Goal: Transaction & Acquisition: Purchase product/service

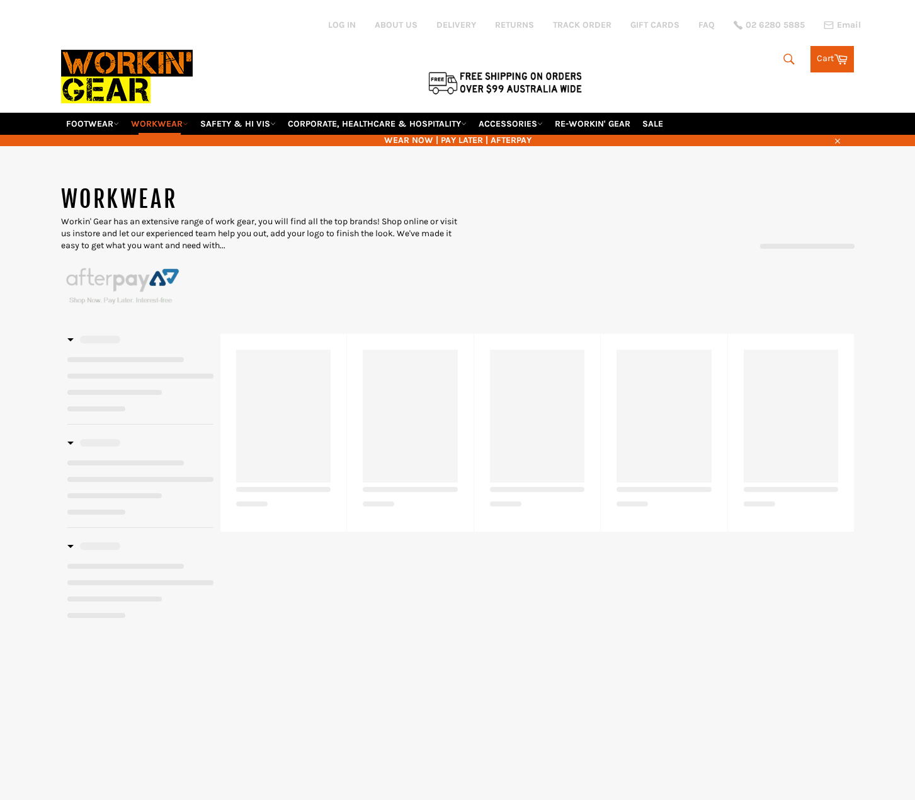
select select "******"
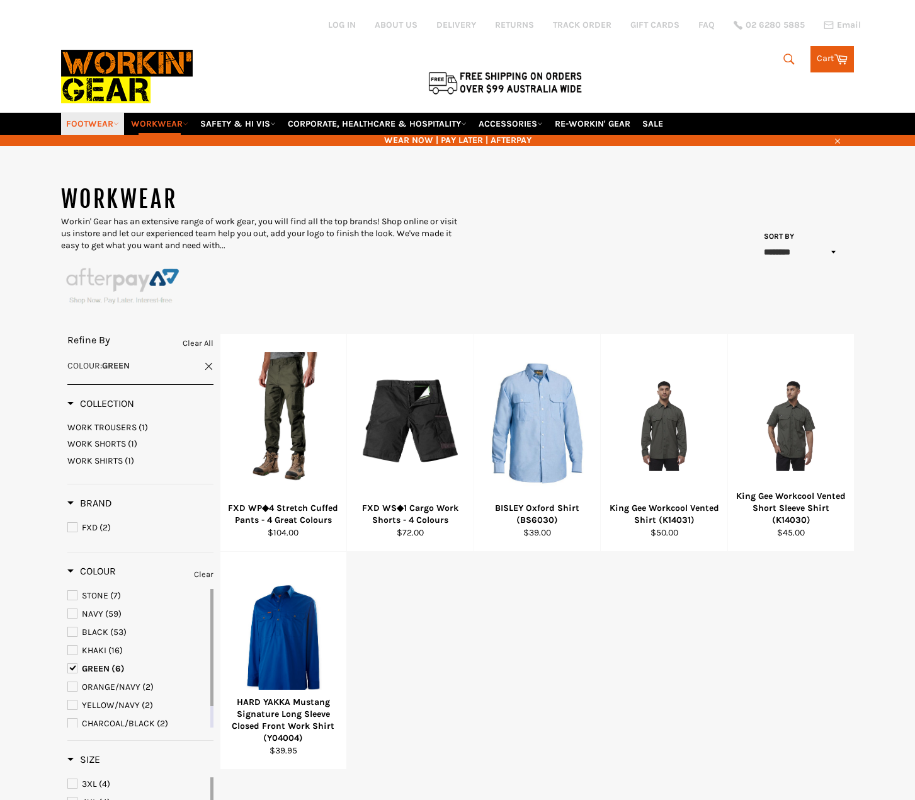
click at [92, 128] on link "FOOTWEAR" at bounding box center [92, 124] width 63 height 22
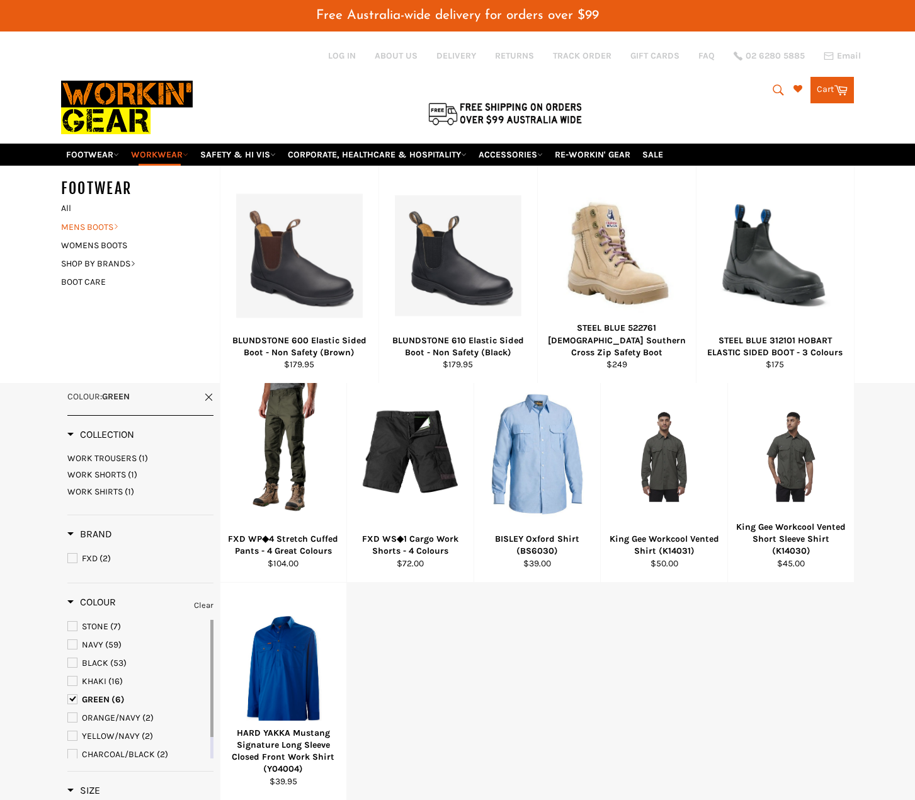
click at [101, 231] on link "MENS BOOTS" at bounding box center [131, 227] width 152 height 18
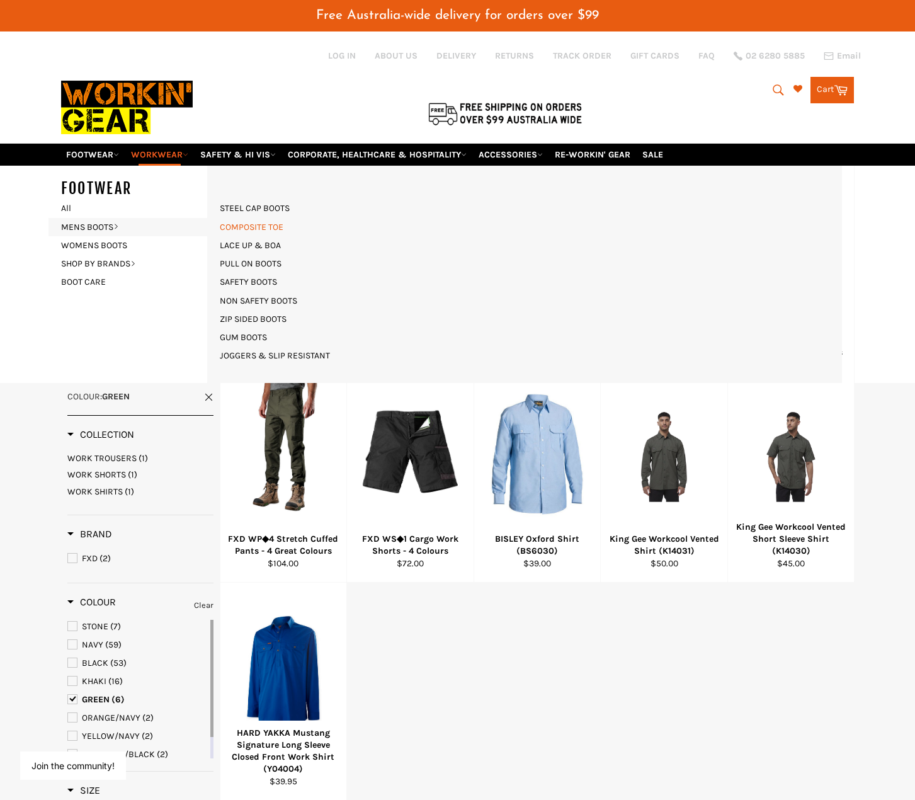
click at [266, 225] on link "COMPOSITE TOE" at bounding box center [252, 227] width 76 height 18
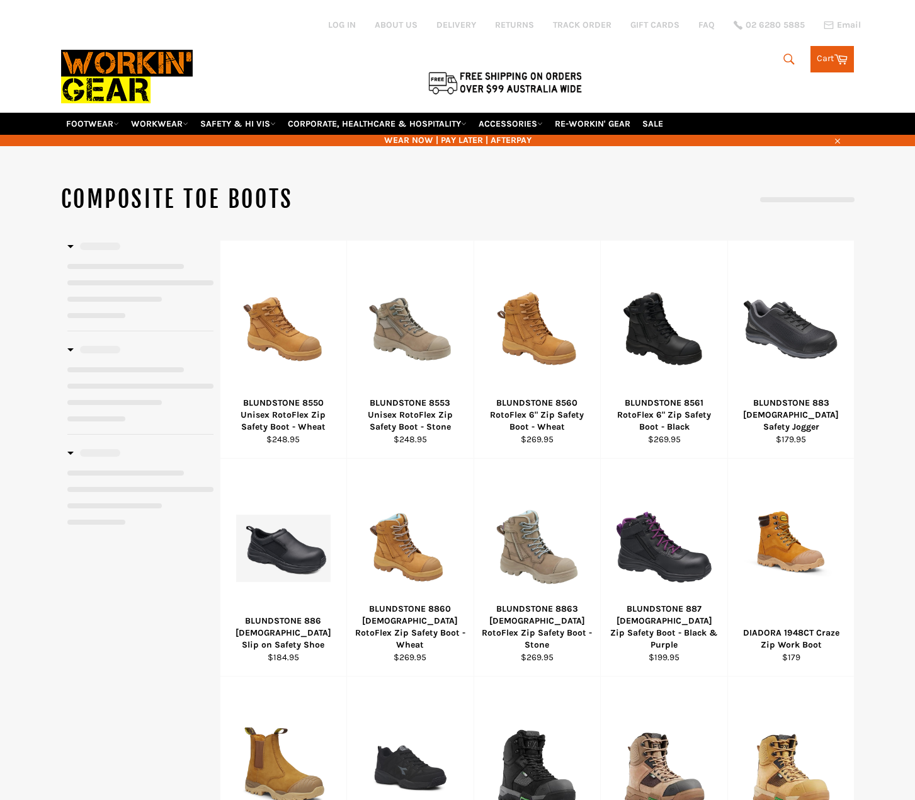
select select "**********"
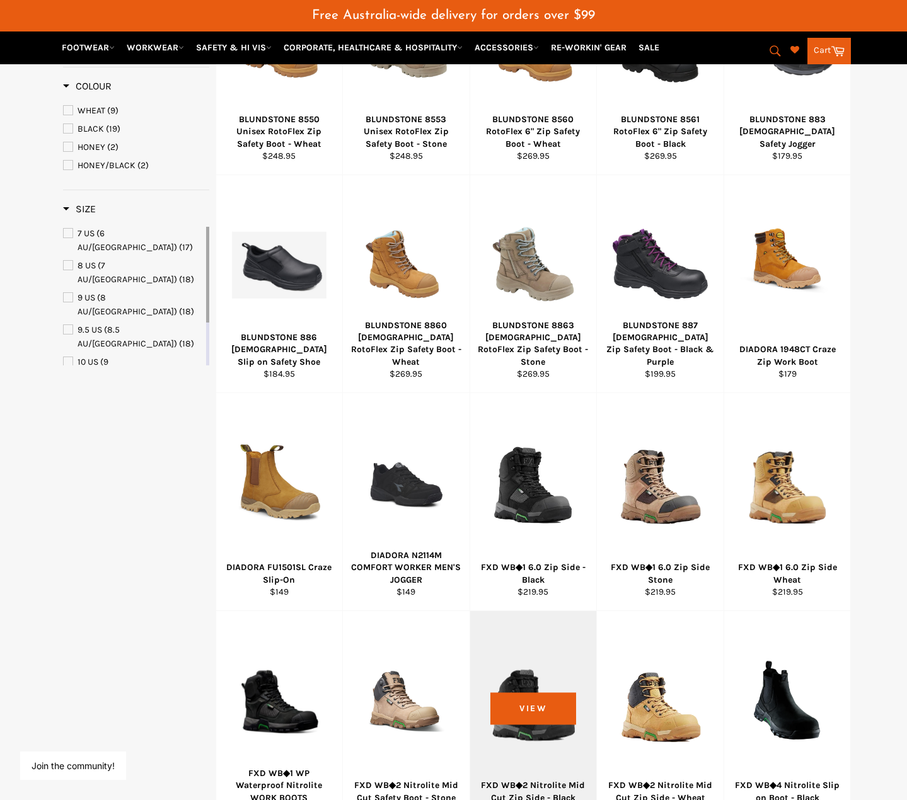
scroll to position [578, 0]
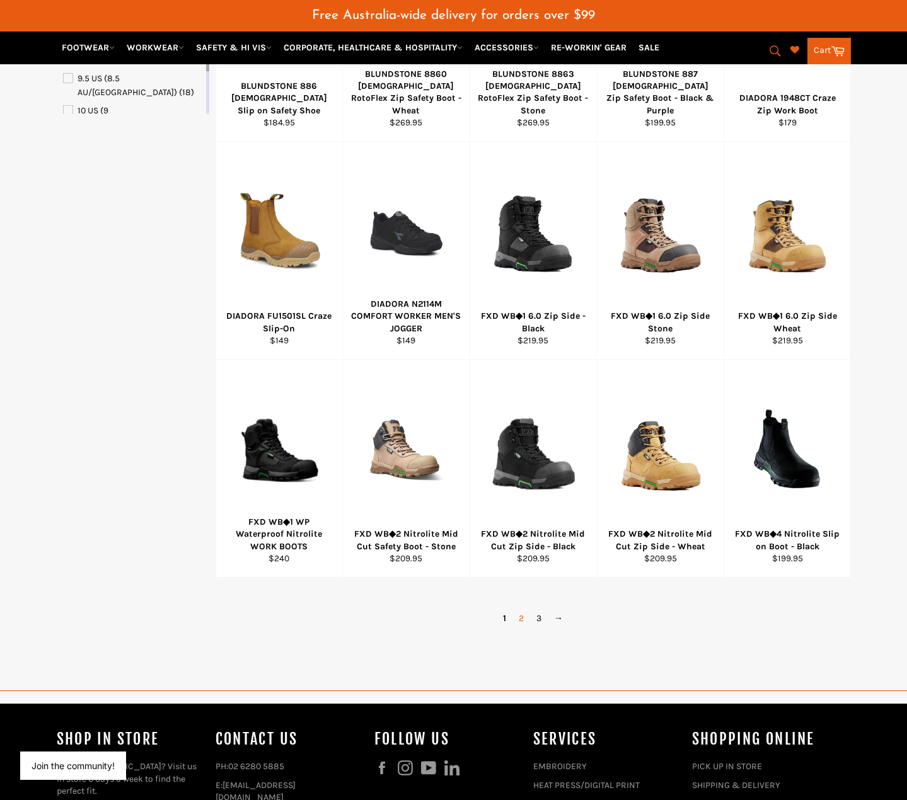
click at [522, 619] on link "2" at bounding box center [521, 618] width 18 height 18
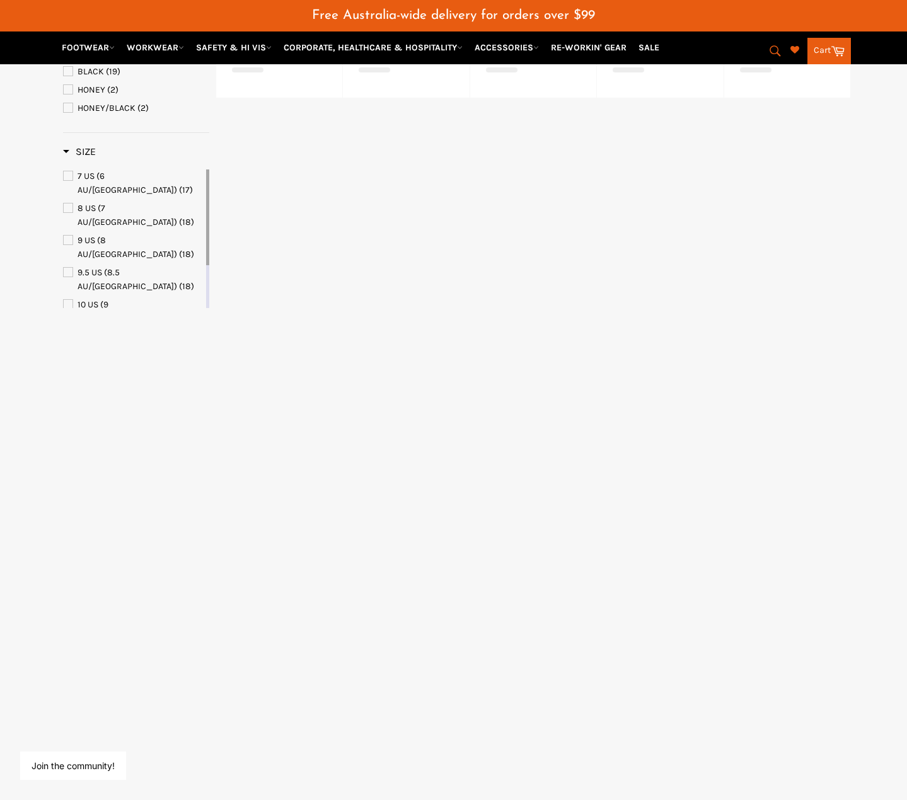
select select "**********"
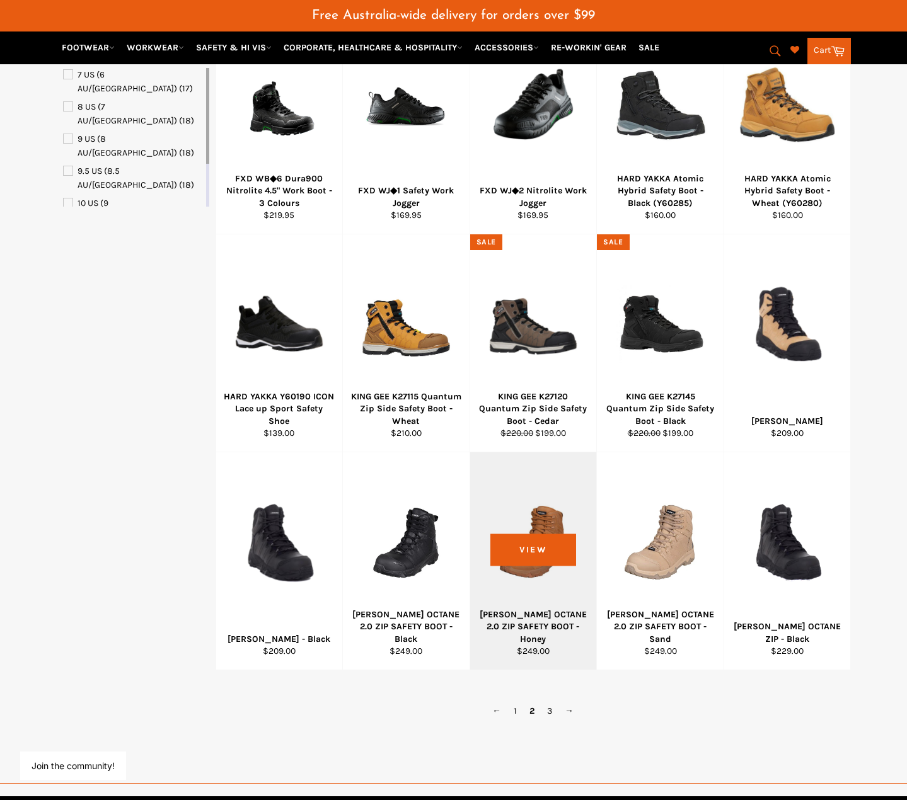
scroll to position [504, 0]
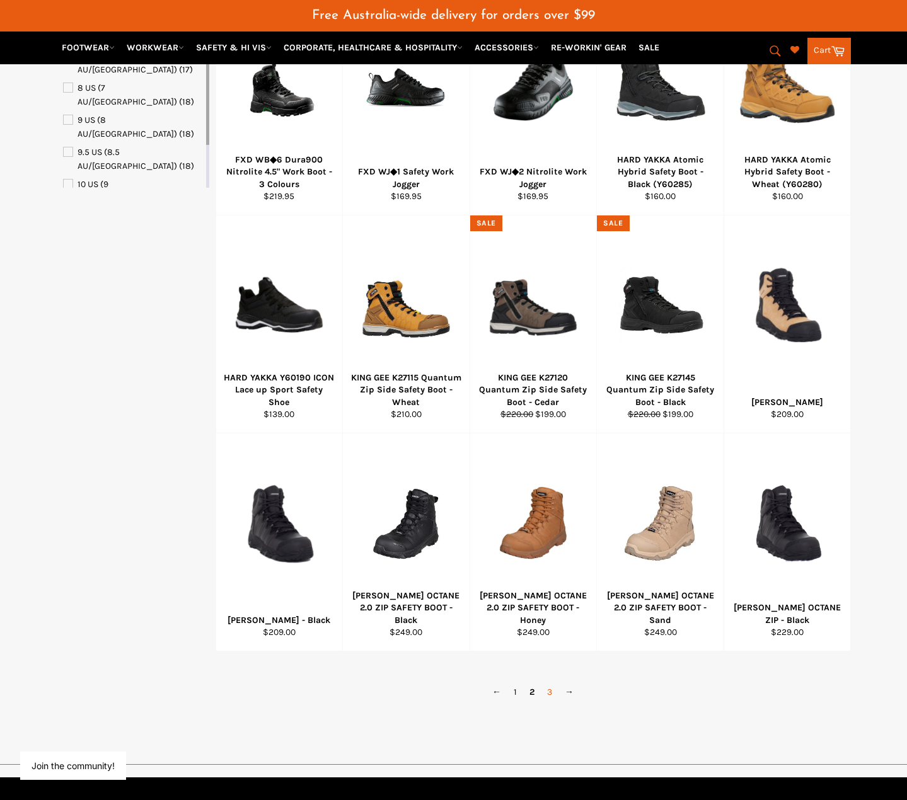
click at [552, 694] on link "3" at bounding box center [550, 692] width 18 height 18
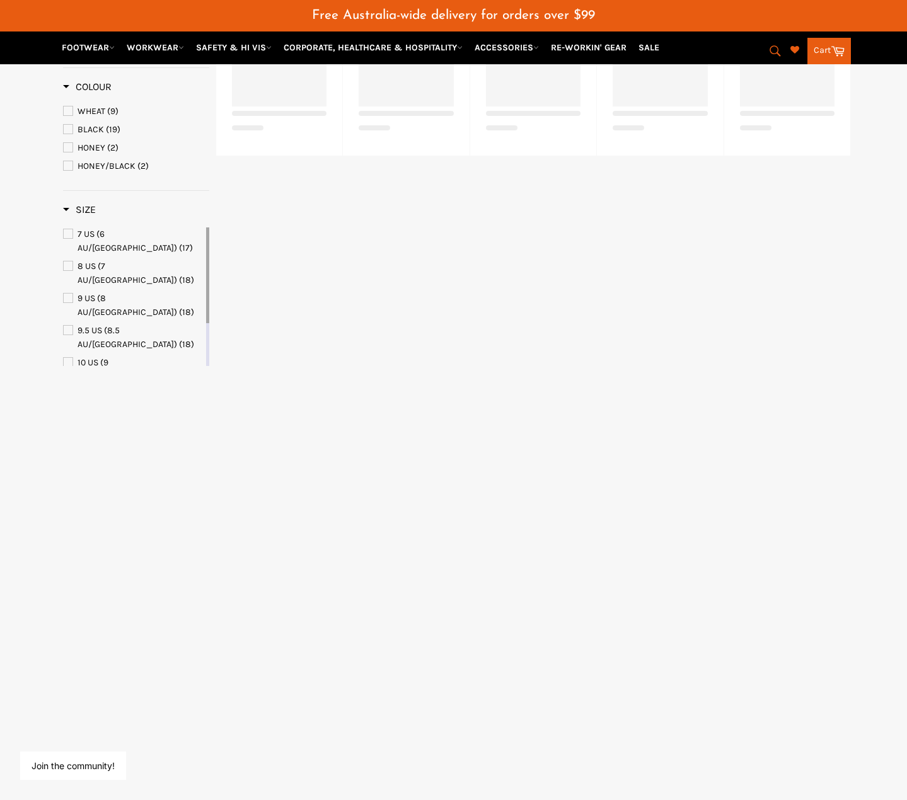
select select "**********"
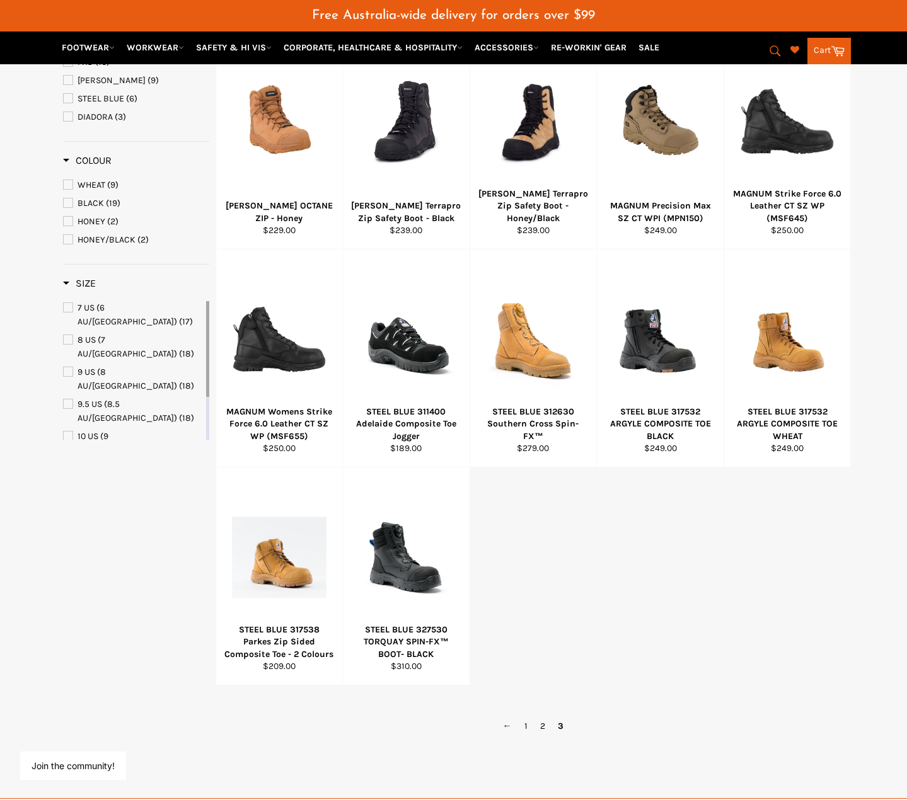
scroll to position [189, 0]
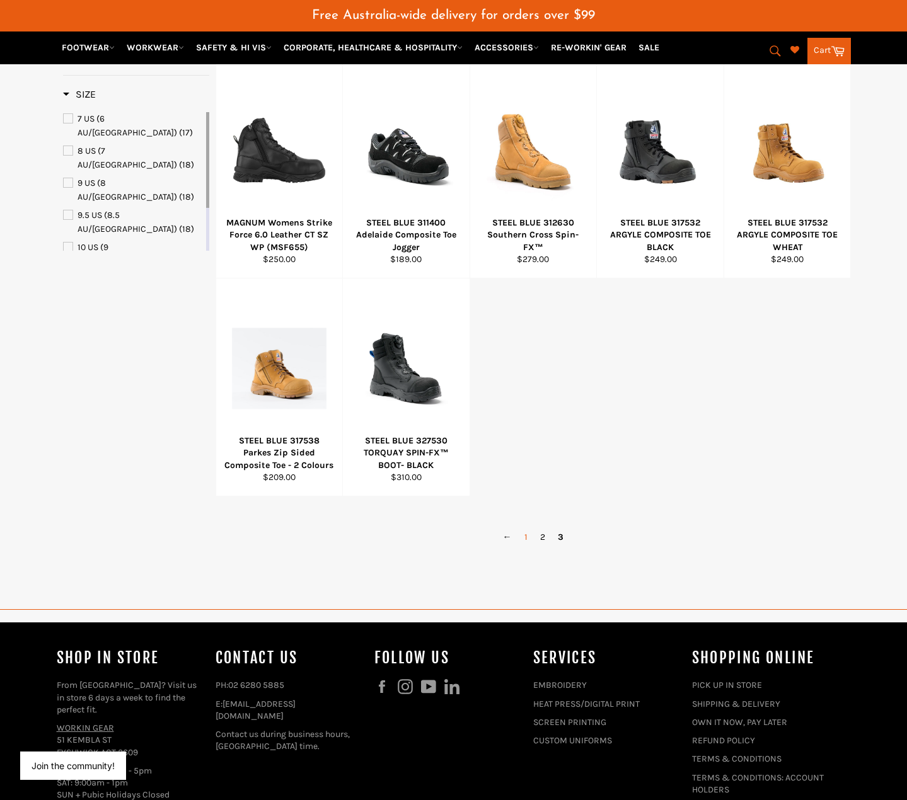
click at [529, 541] on link "1" at bounding box center [526, 537] width 16 height 18
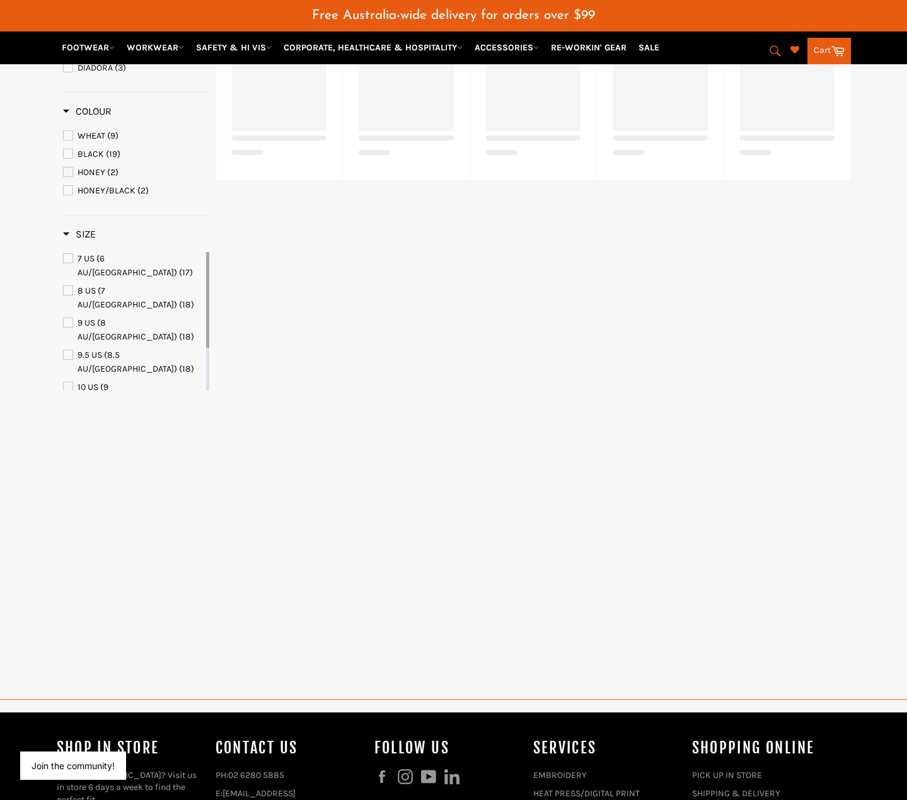
select select "**********"
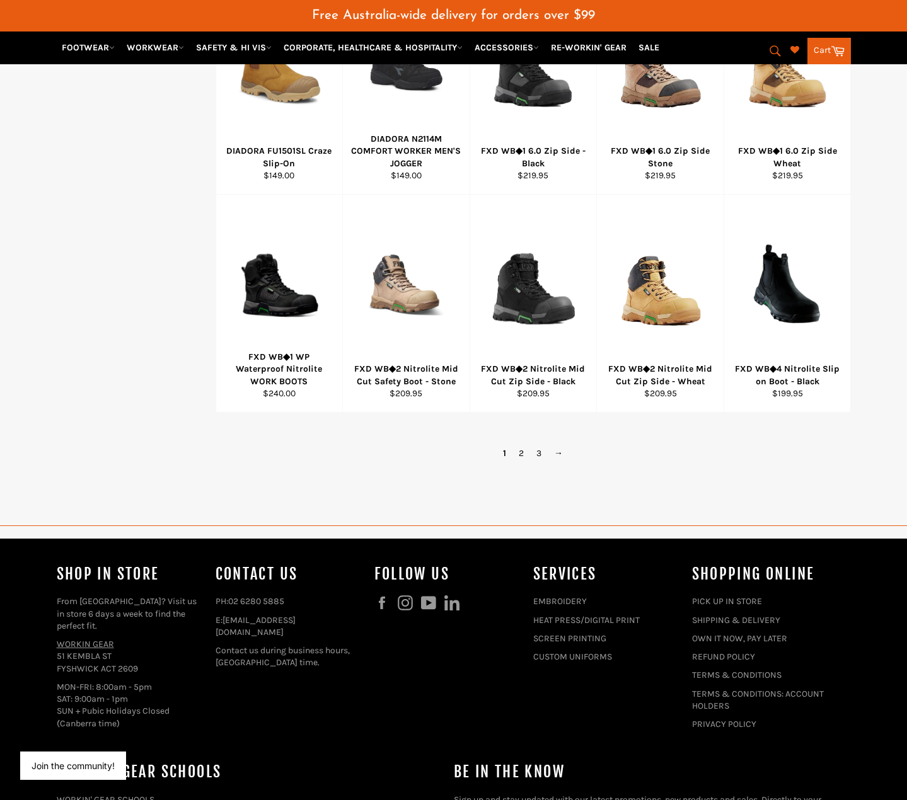
scroll to position [756, 0]
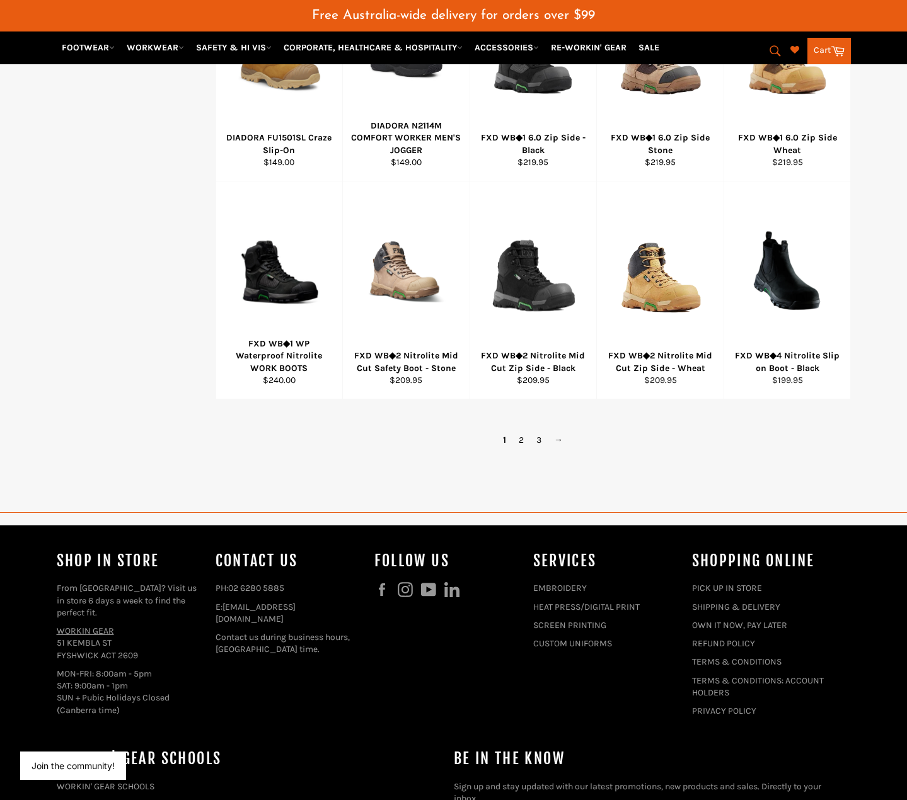
click at [505, 438] on span "1" at bounding box center [504, 440] width 16 height 18
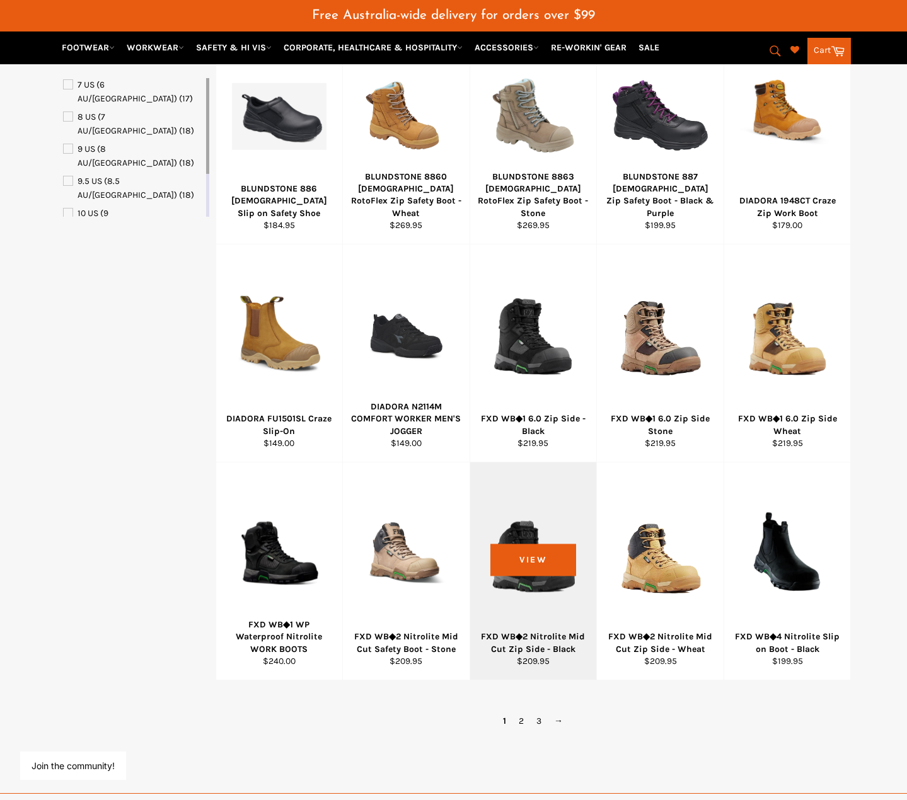
scroll to position [315, 0]
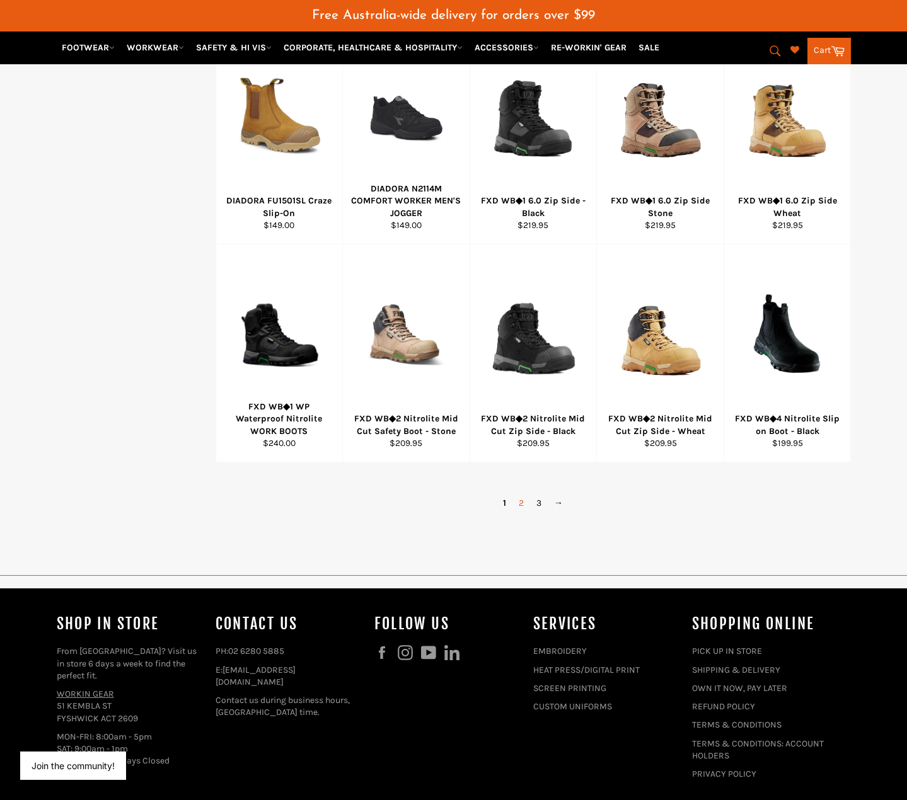
click at [517, 506] on link "2" at bounding box center [521, 503] width 18 height 18
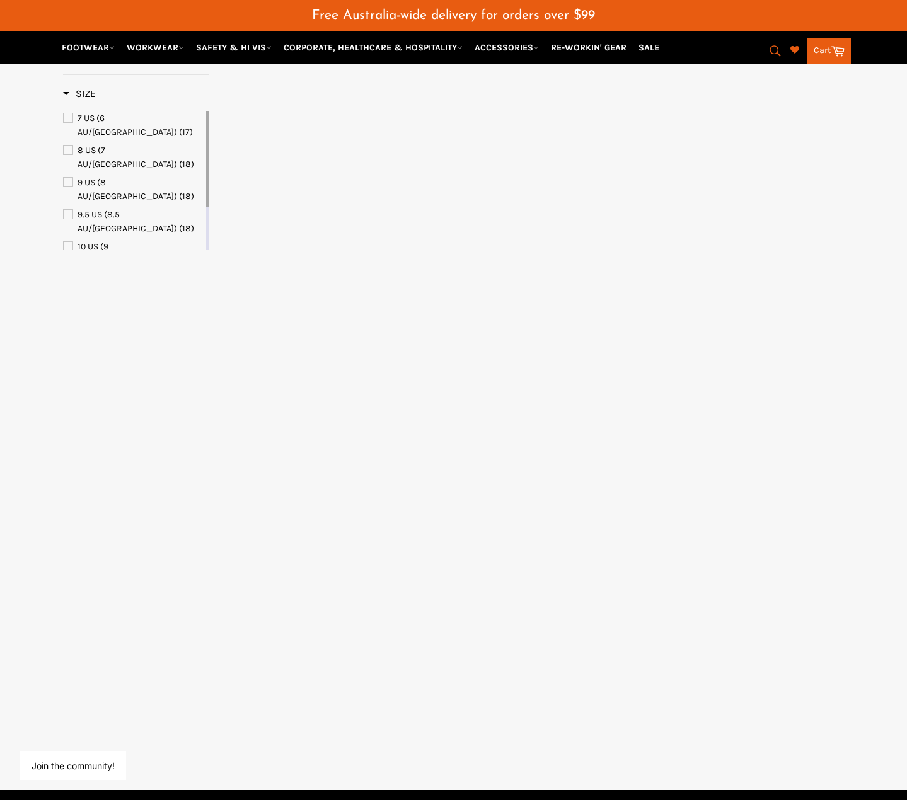
select select "**********"
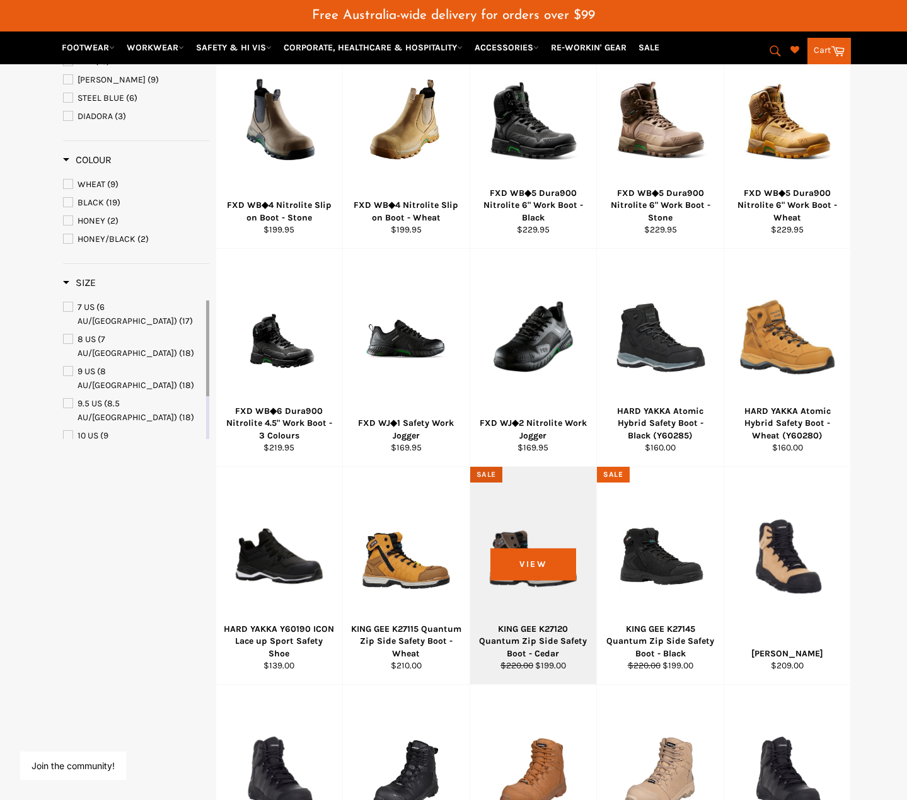
scroll to position [252, 0]
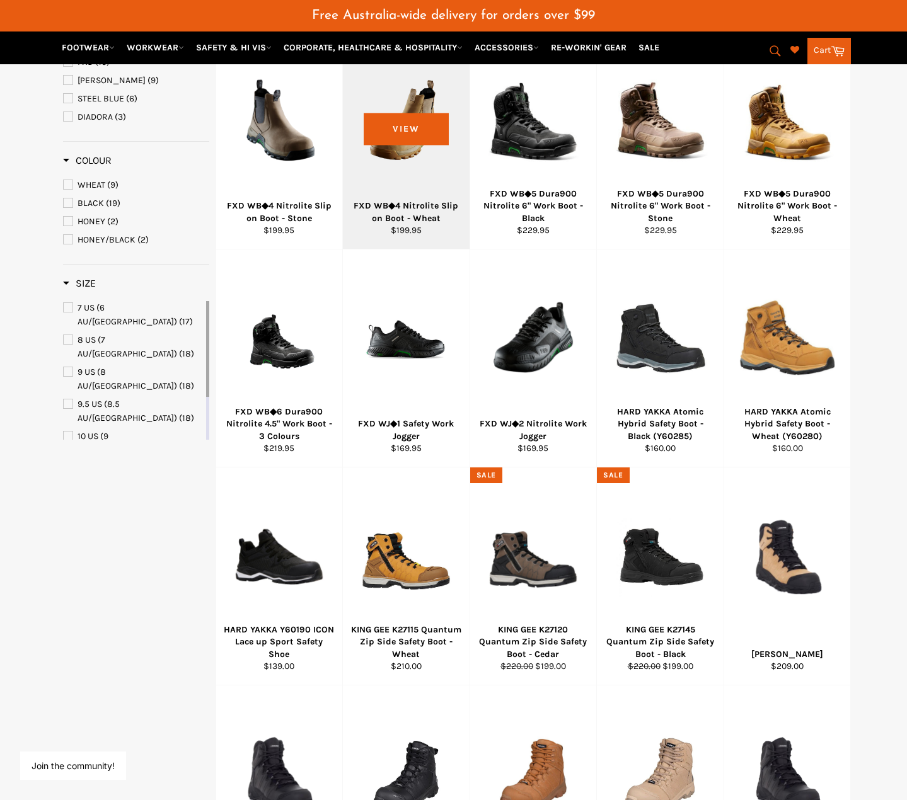
click at [398, 146] on div at bounding box center [405, 121] width 95 height 148
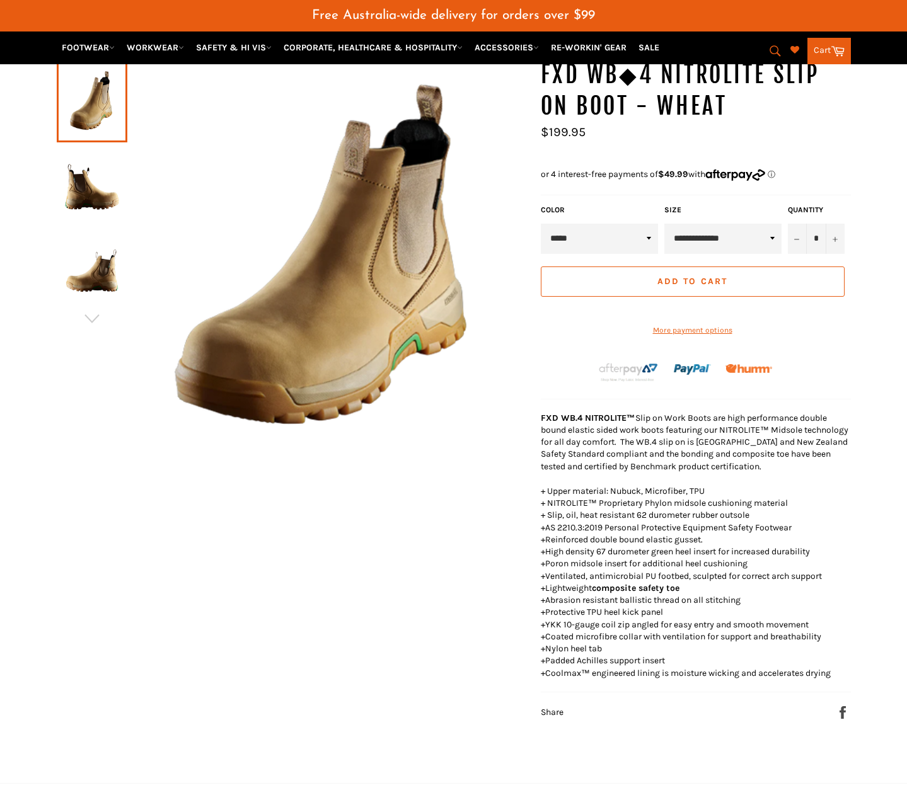
scroll to position [94, 0]
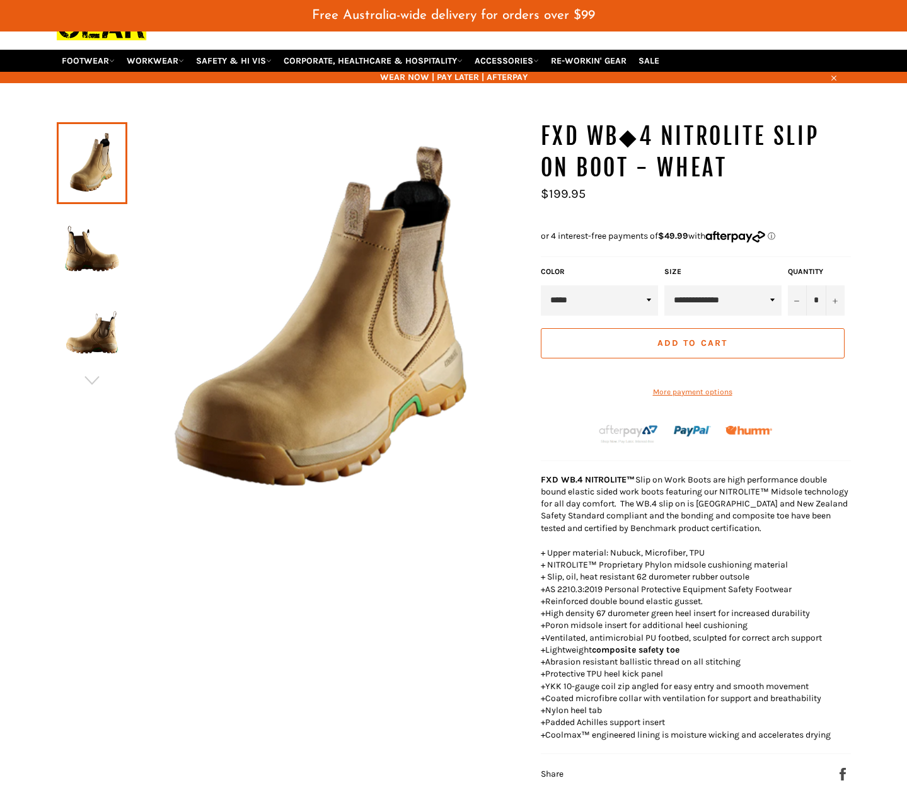
click at [107, 258] on img at bounding box center [92, 247] width 58 height 69
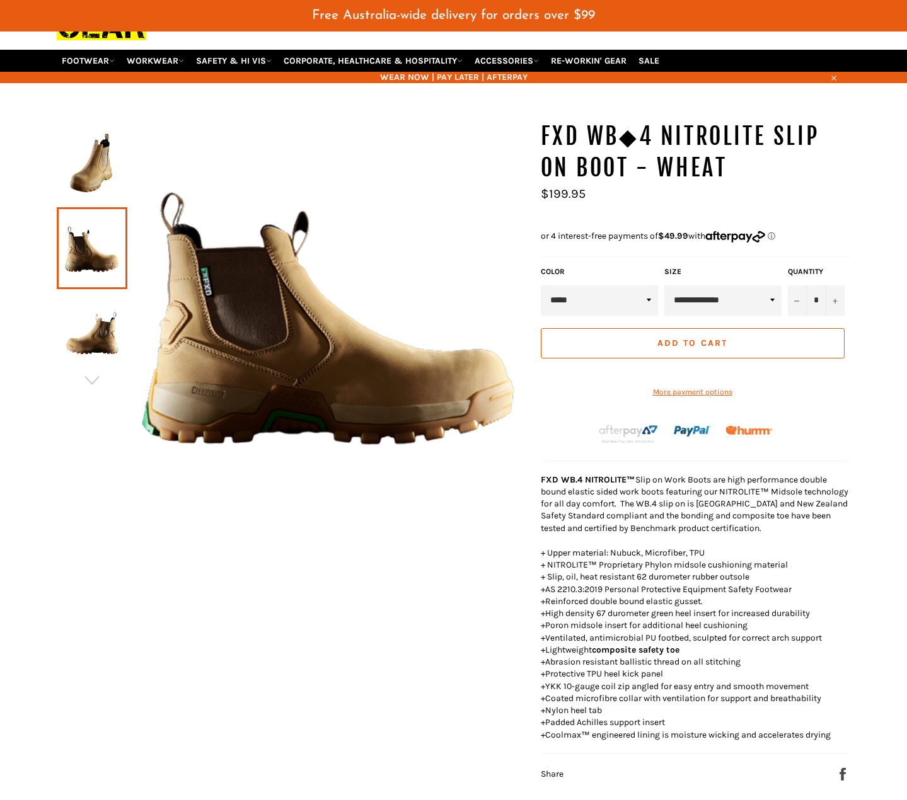
click at [91, 348] on img at bounding box center [92, 332] width 58 height 69
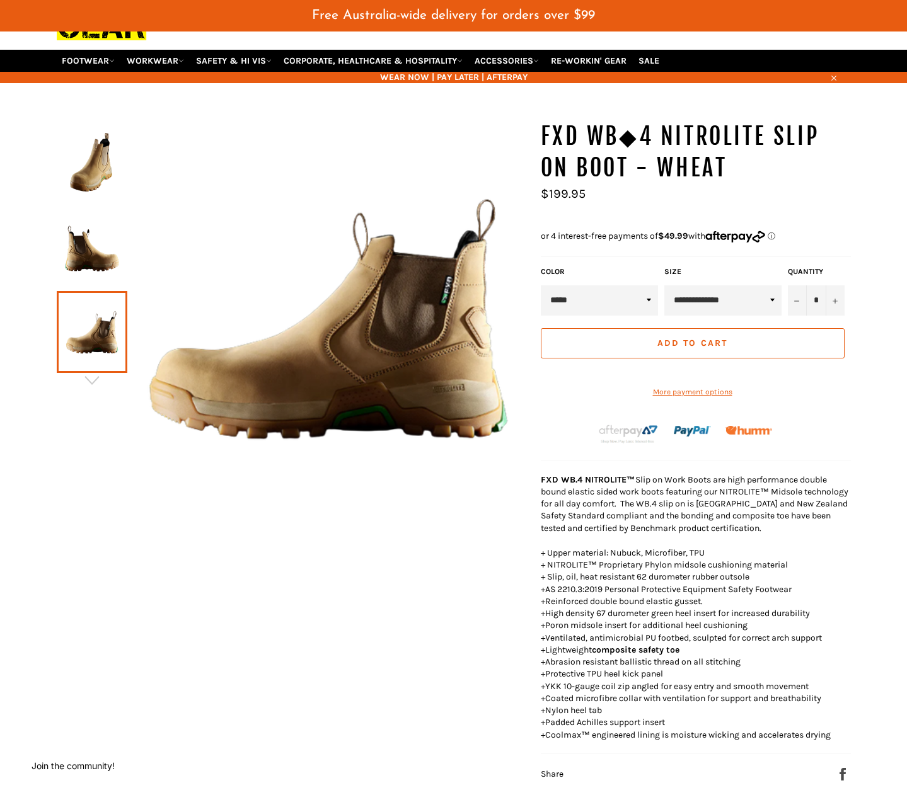
drag, startPoint x: 67, startPoint y: 212, endPoint x: 94, endPoint y: 252, distance: 48.2
click at [70, 215] on link at bounding box center [92, 248] width 71 height 82
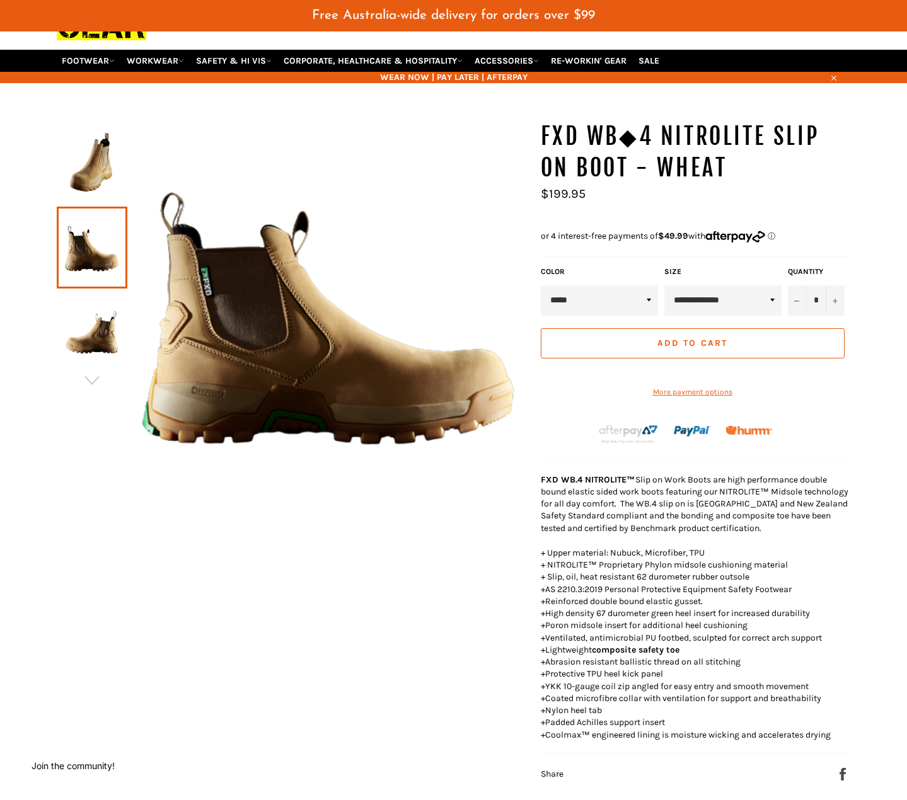
click at [94, 253] on link at bounding box center [92, 248] width 71 height 82
click at [107, 172] on img at bounding box center [92, 163] width 58 height 69
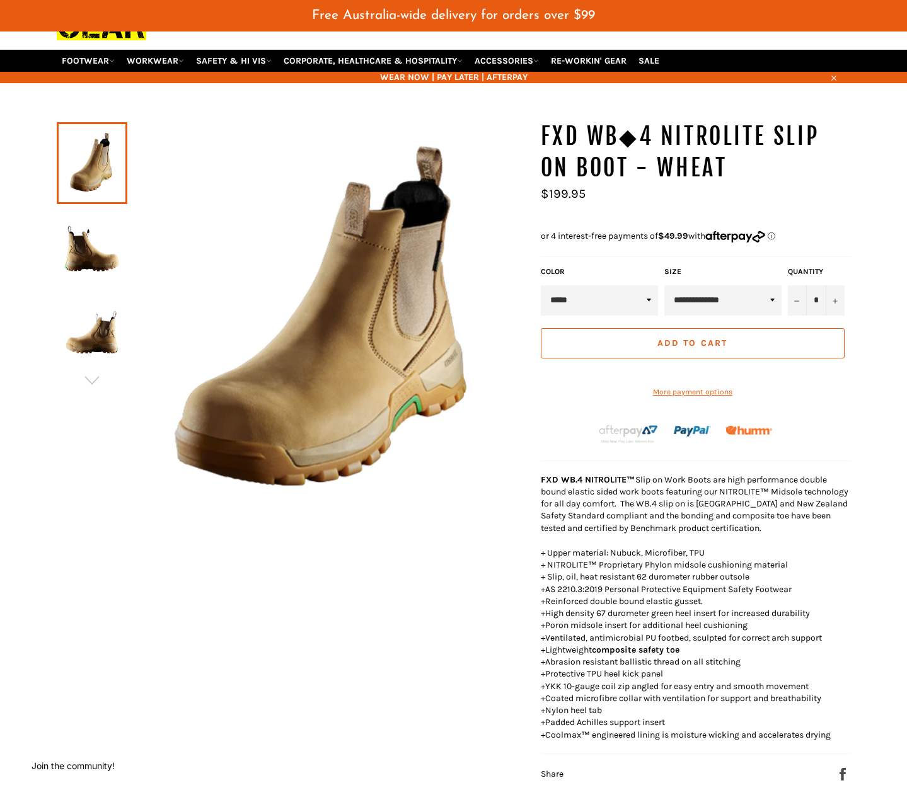
click at [85, 302] on img at bounding box center [92, 331] width 58 height 69
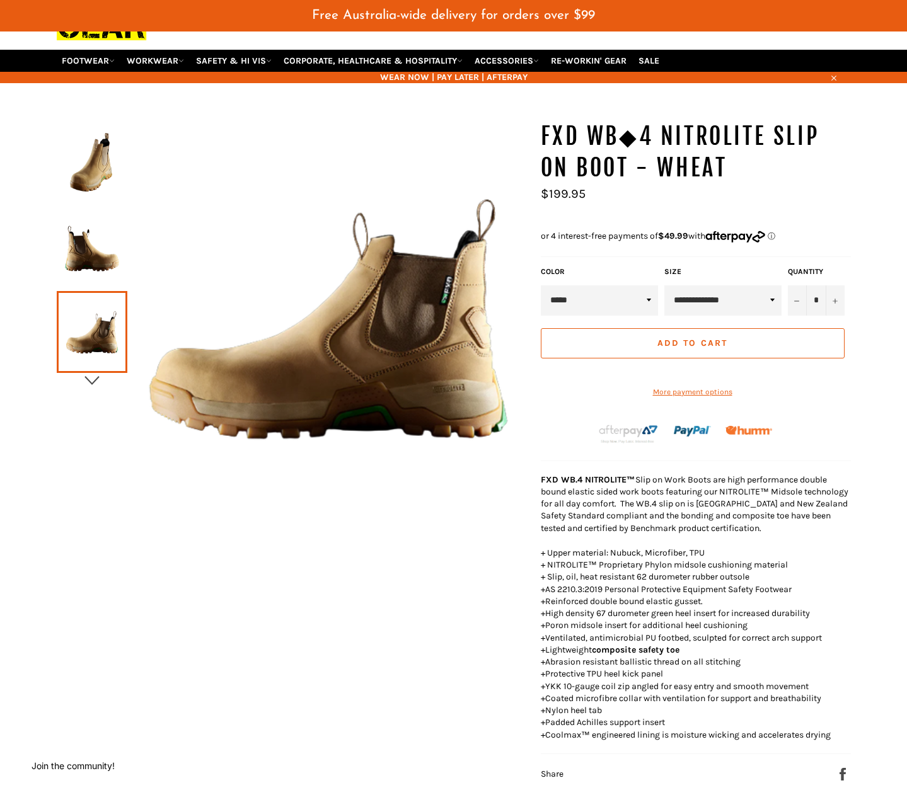
drag, startPoint x: 102, startPoint y: 353, endPoint x: 104, endPoint y: 382, distance: 29.0
click at [102, 353] on link at bounding box center [92, 332] width 71 height 82
click at [101, 384] on button "button" at bounding box center [92, 380] width 71 height 19
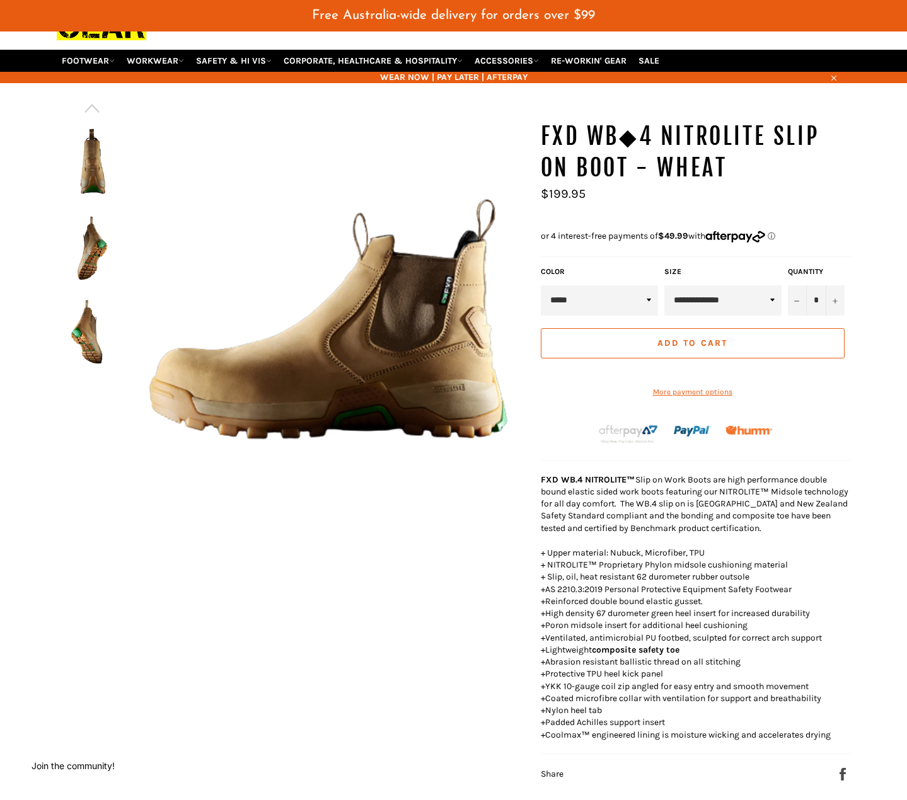
drag, startPoint x: 94, startPoint y: 241, endPoint x: 91, endPoint y: 181, distance: 59.3
click at [94, 240] on img at bounding box center [92, 247] width 58 height 69
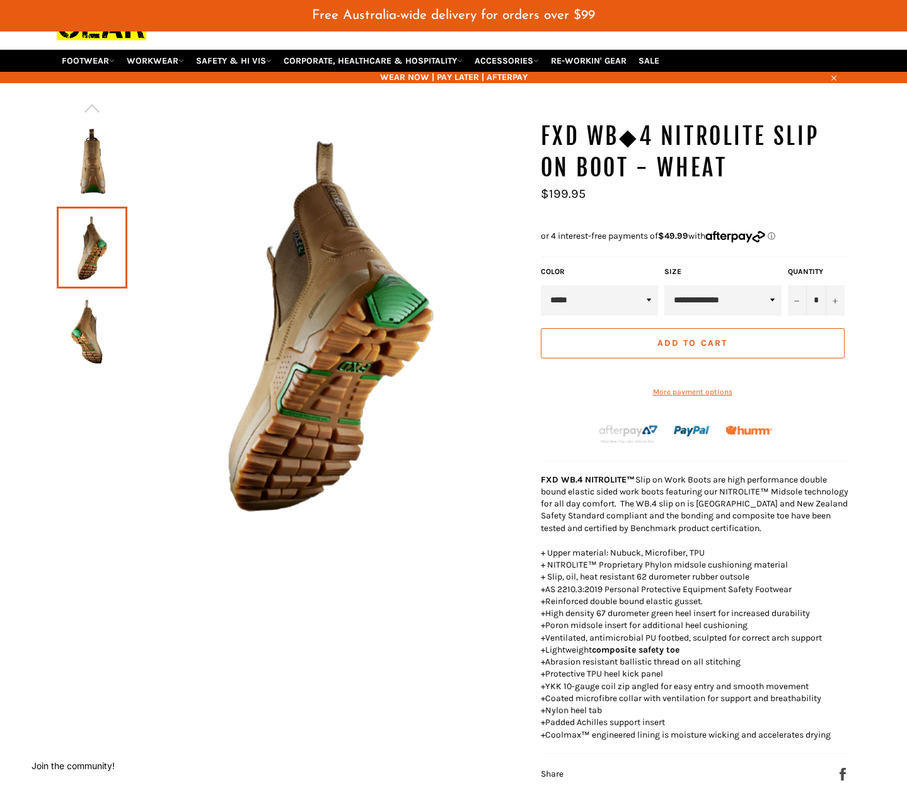
click at [91, 181] on img at bounding box center [92, 163] width 58 height 69
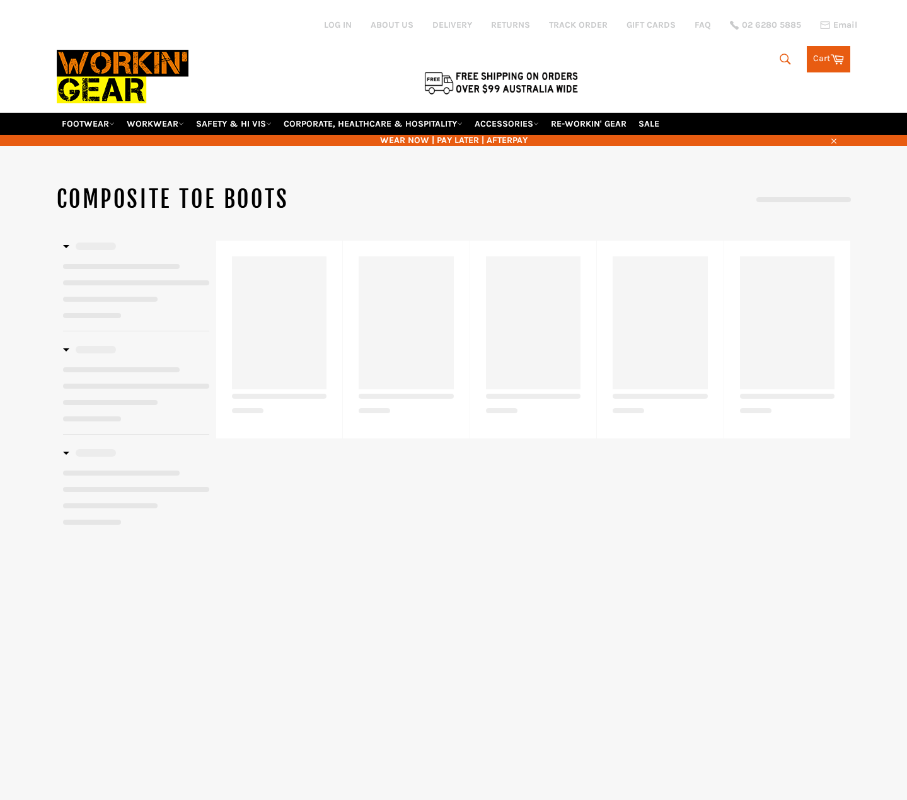
select select "**********"
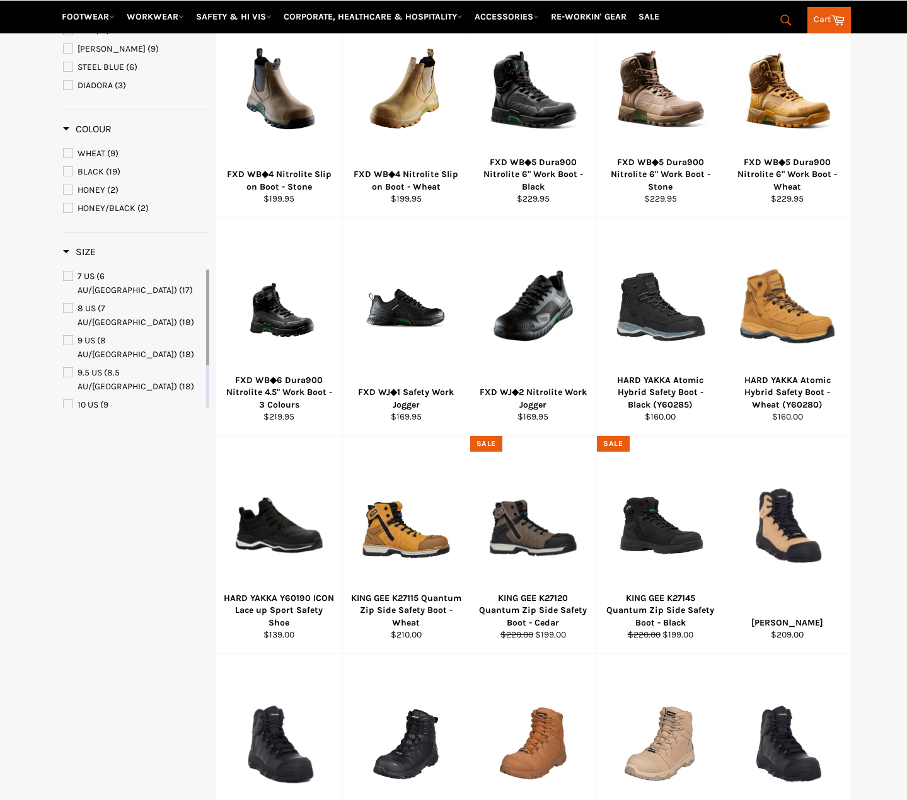
scroll to position [273, 0]
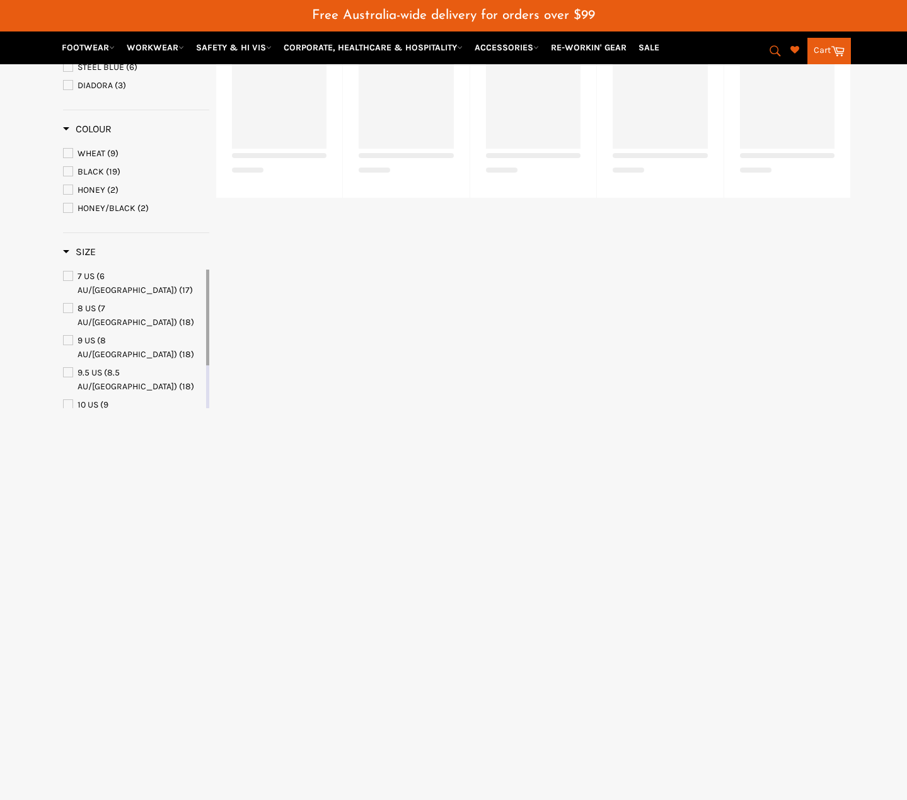
select select "**********"
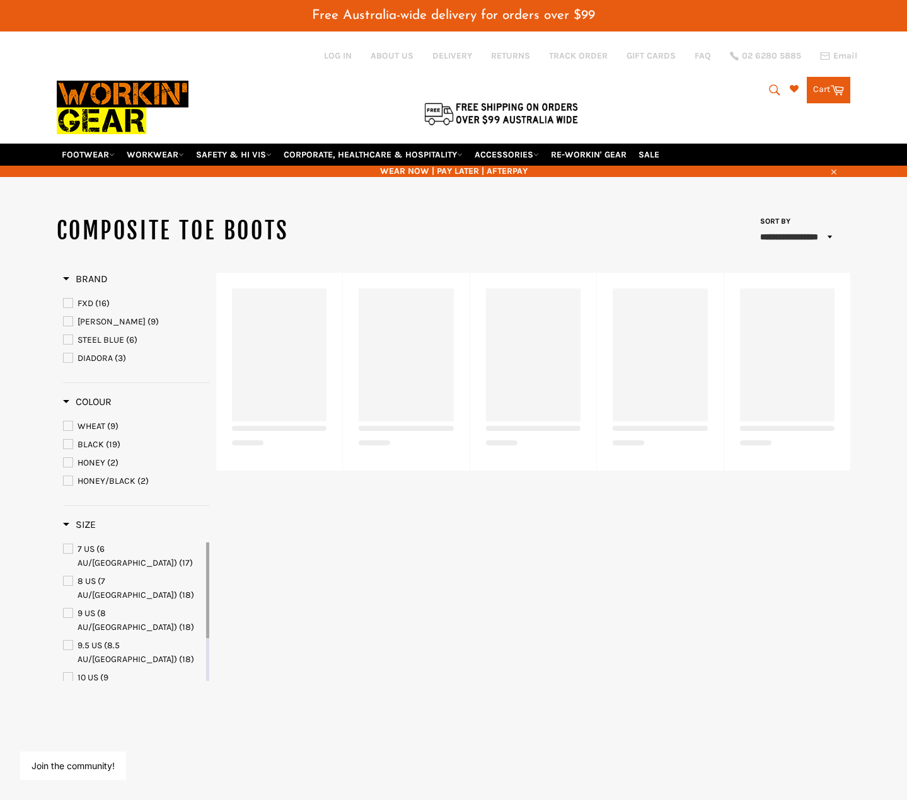
select select "**********"
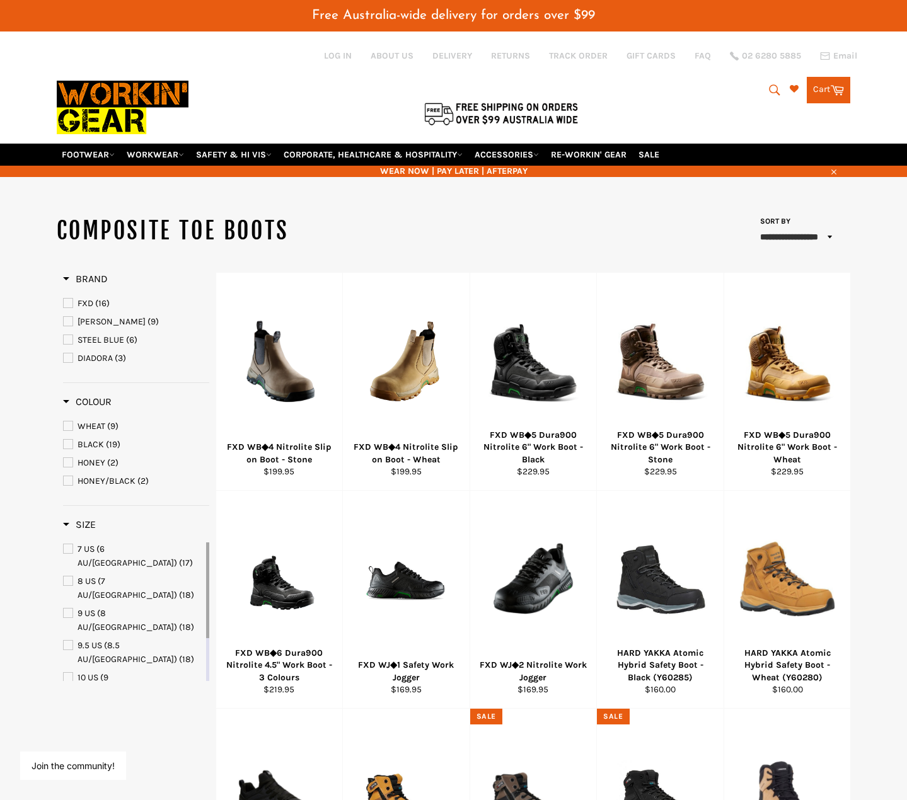
select select "**********"
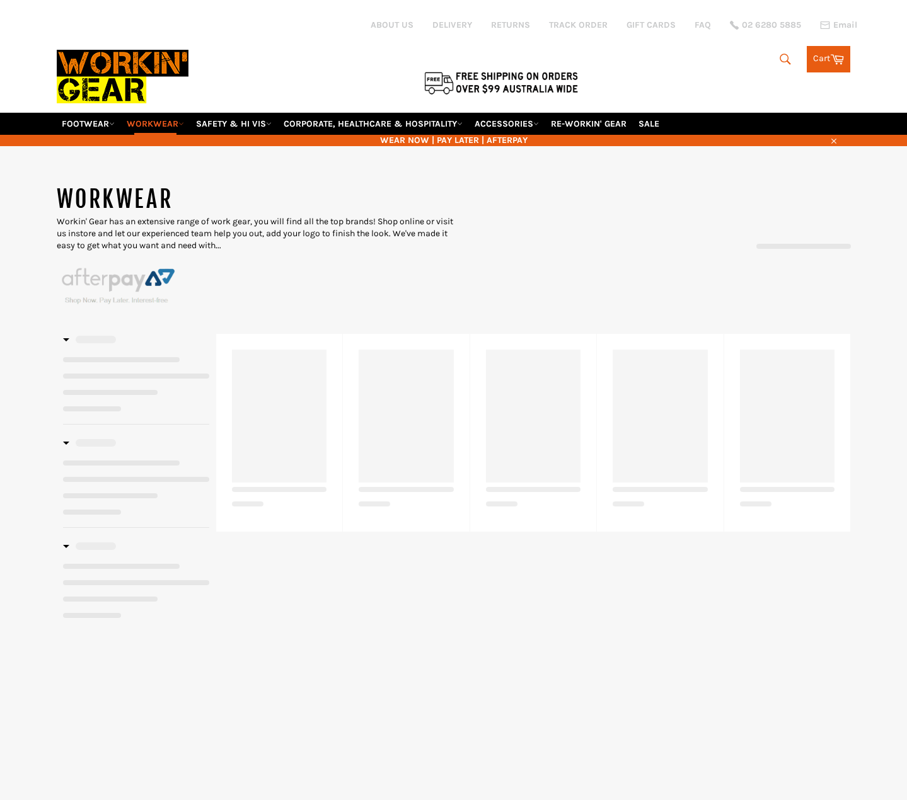
select select "******"
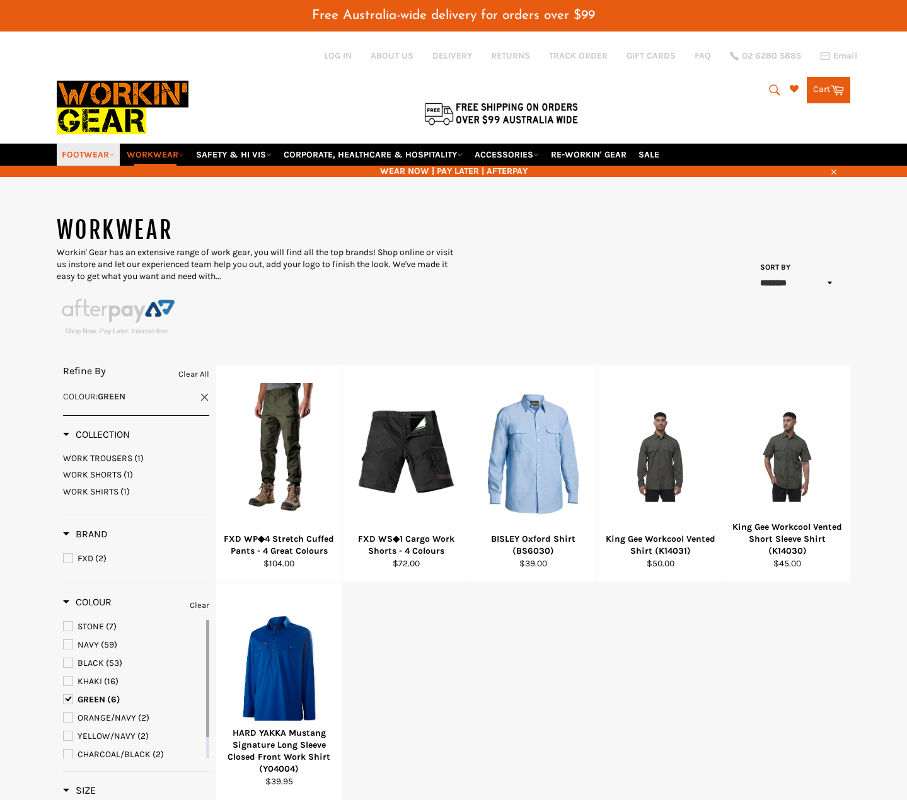
click at [90, 154] on link "FOOTWEAR" at bounding box center [88, 155] width 63 height 22
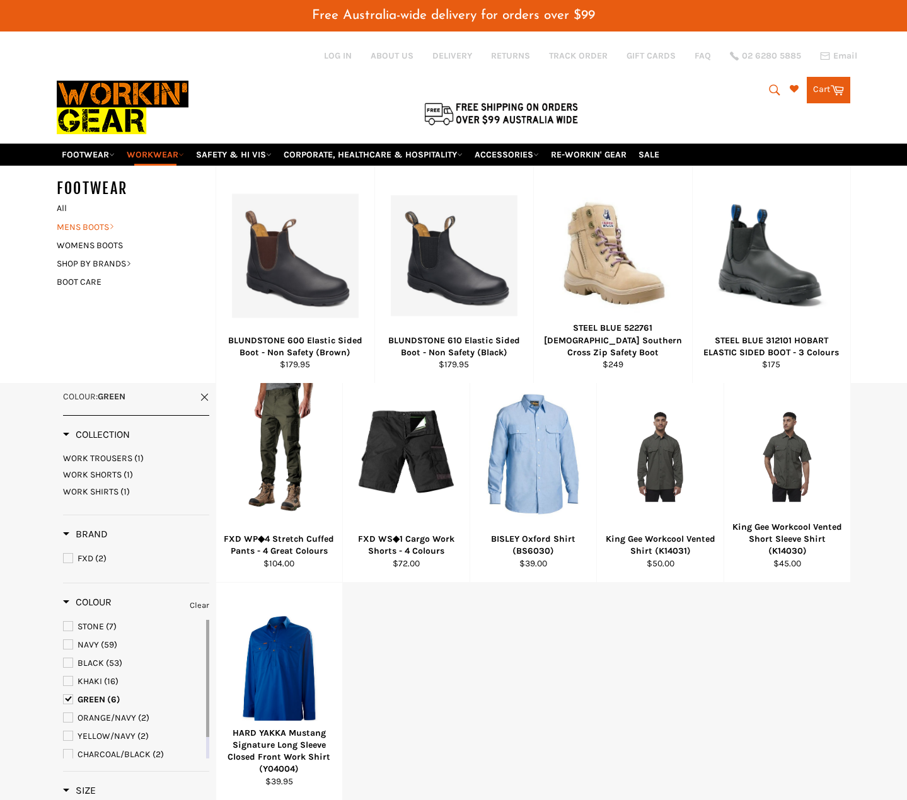
drag, startPoint x: 96, startPoint y: 231, endPoint x: 101, endPoint y: 228, distance: 6.5
click at [96, 231] on link "MENS BOOTS" at bounding box center [126, 227] width 152 height 18
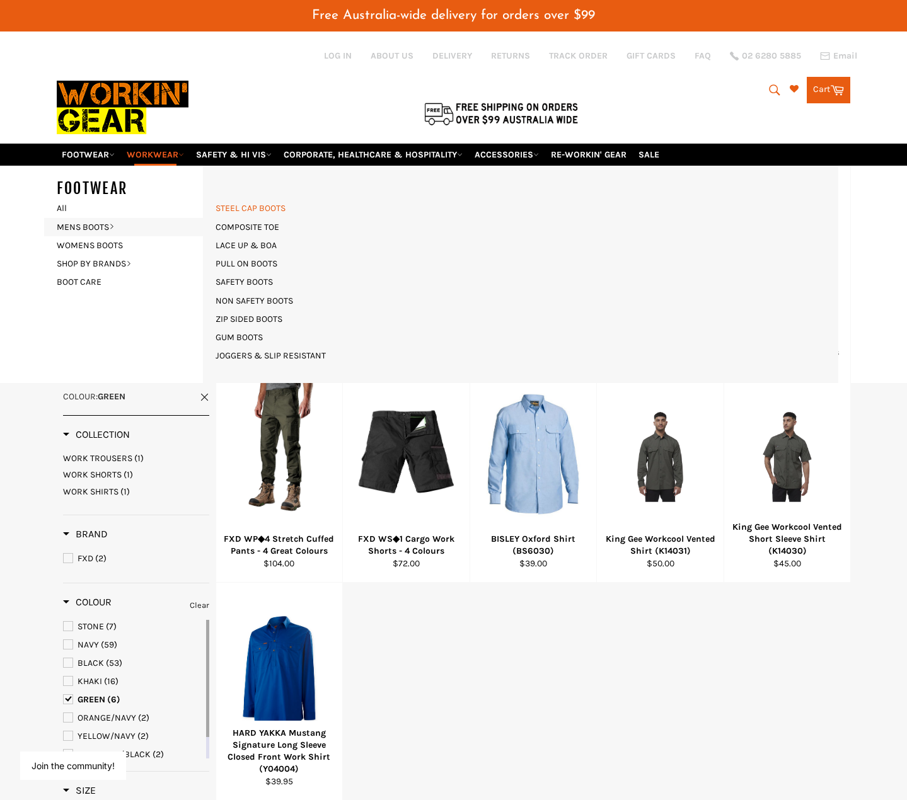
click at [261, 206] on link "STEEL CAP BOOTS" at bounding box center [250, 208] width 83 height 18
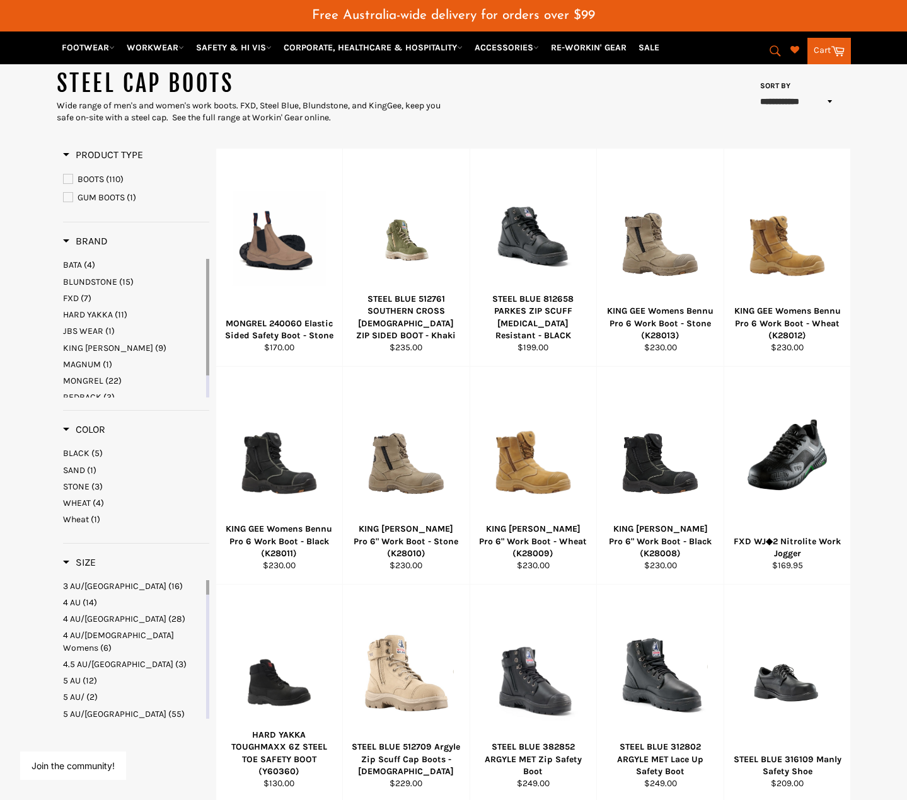
scroll to position [126, 0]
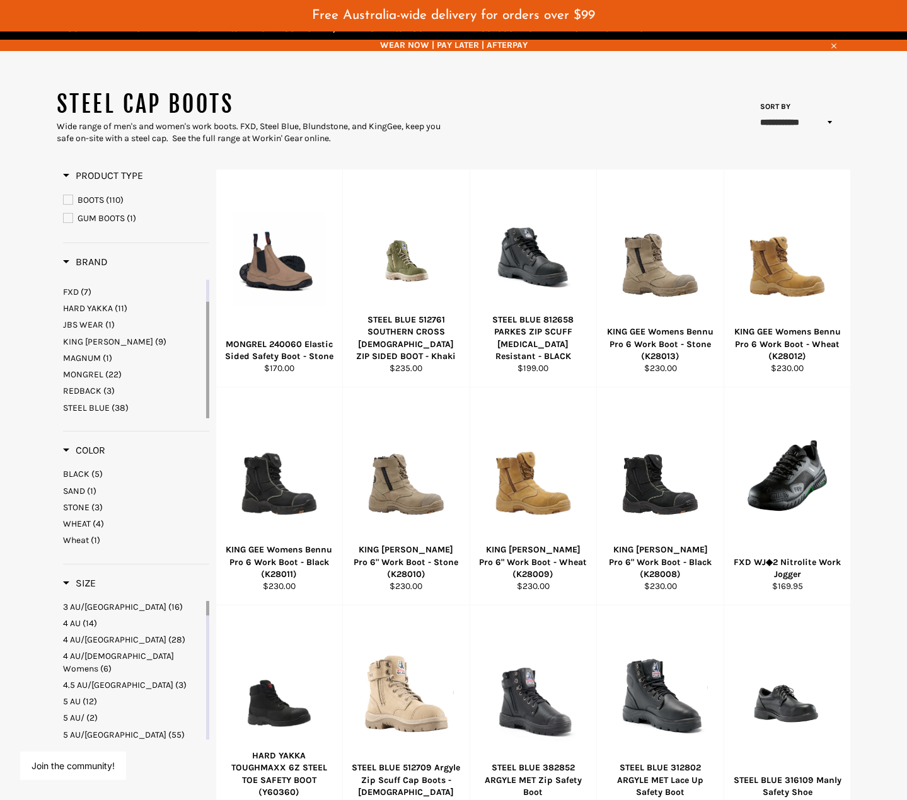
click at [84, 405] on span "STEEL BLUE" at bounding box center [86, 408] width 47 height 11
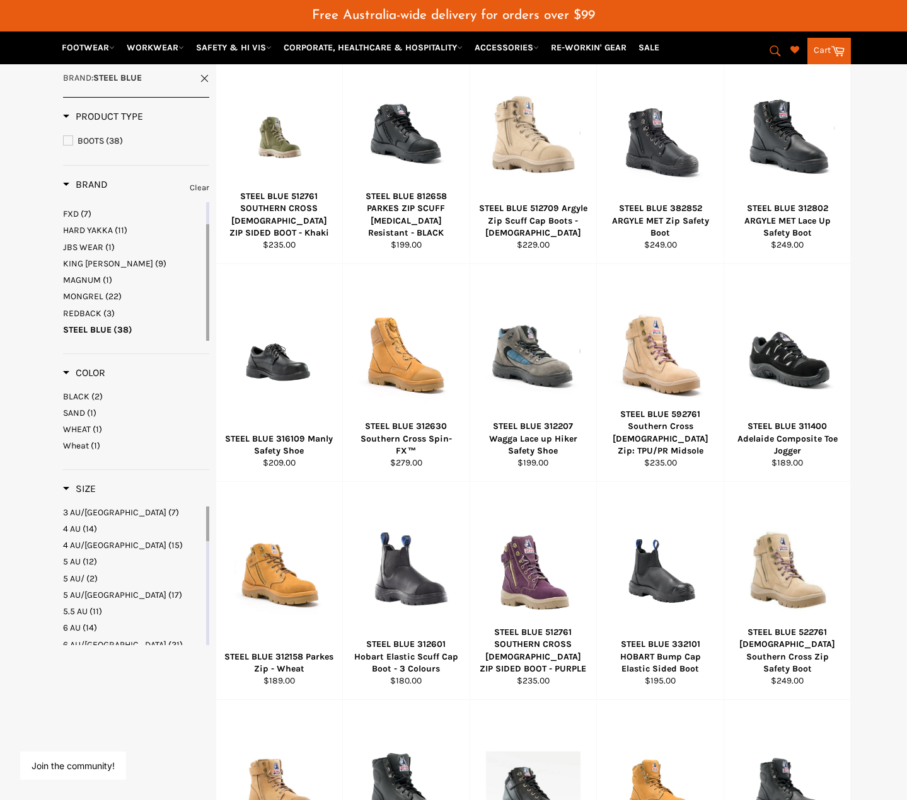
scroll to position [478, 0]
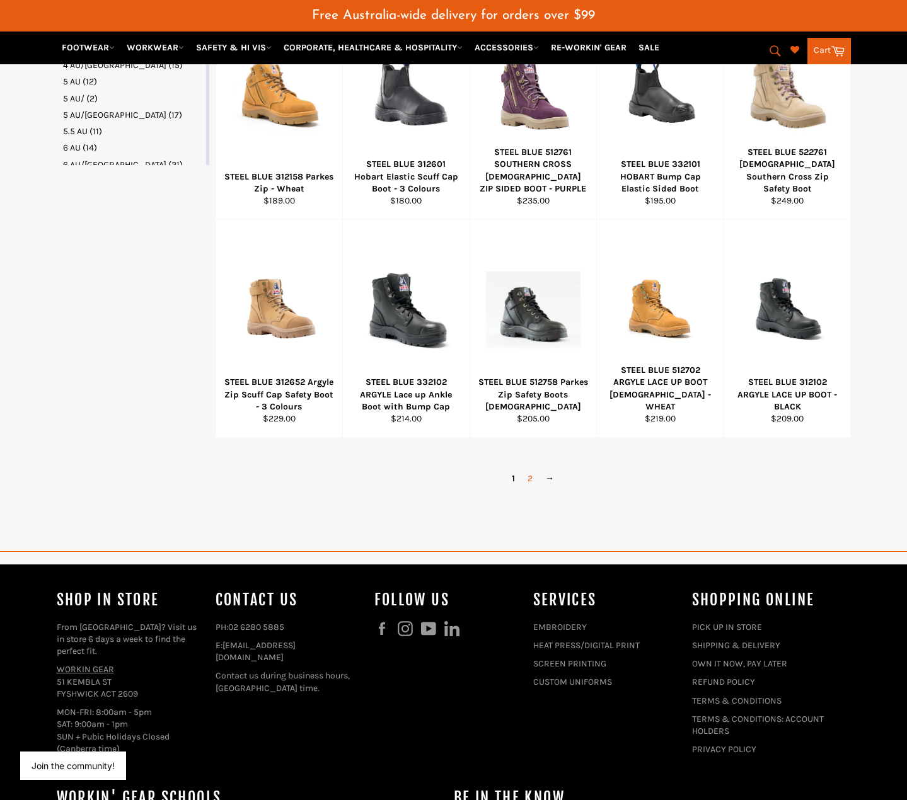
click at [528, 481] on link "2" at bounding box center [530, 478] width 18 height 18
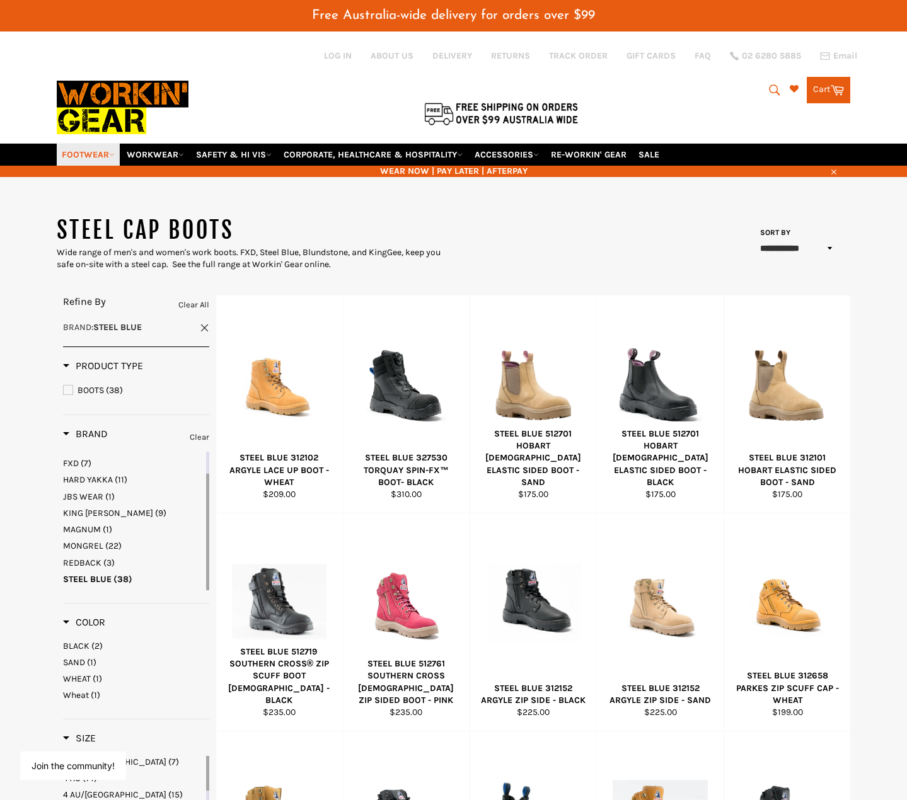
click at [101, 159] on link "FOOTWEAR" at bounding box center [88, 155] width 63 height 22
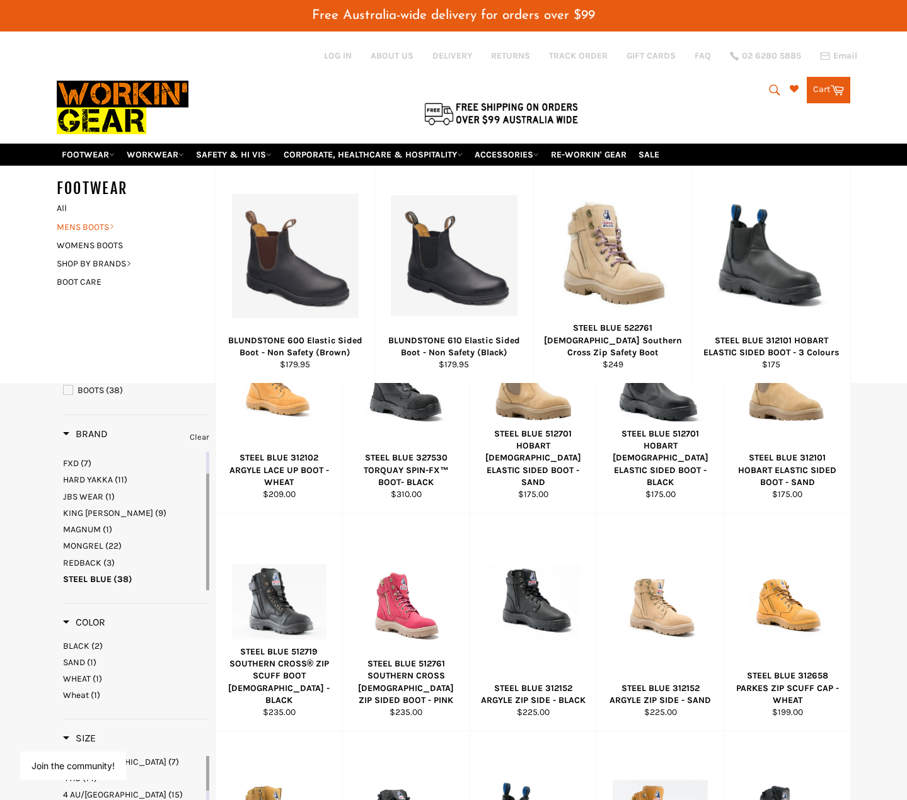
click at [112, 231] on link "MENS BOOTS" at bounding box center [126, 227] width 152 height 18
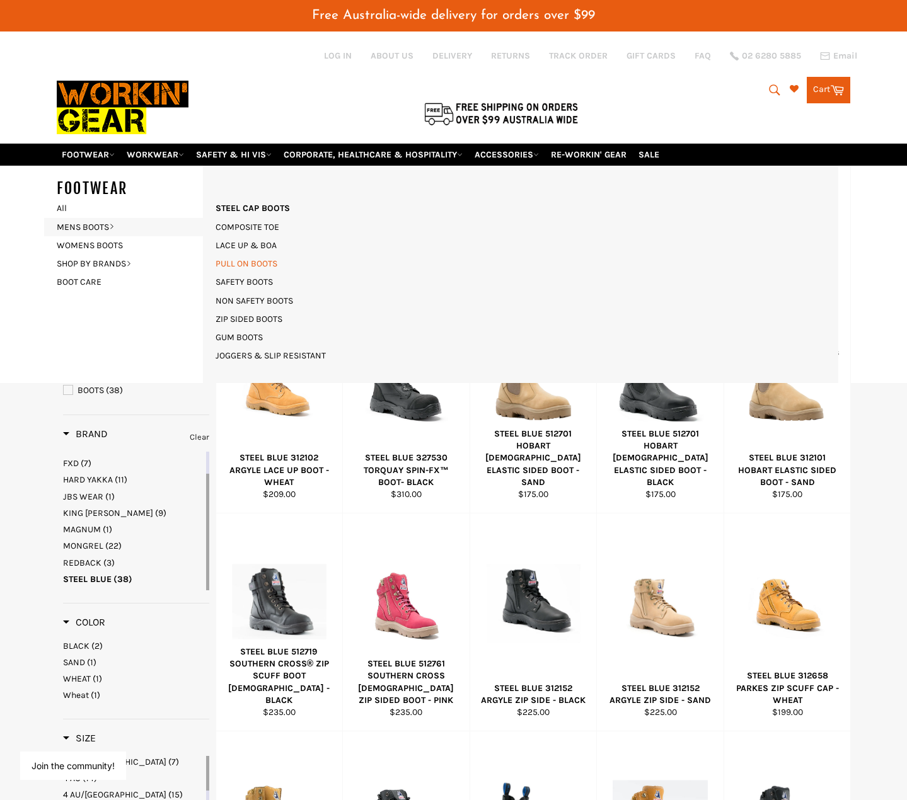
click at [255, 258] on link "PULL ON BOOTS" at bounding box center [246, 264] width 74 height 18
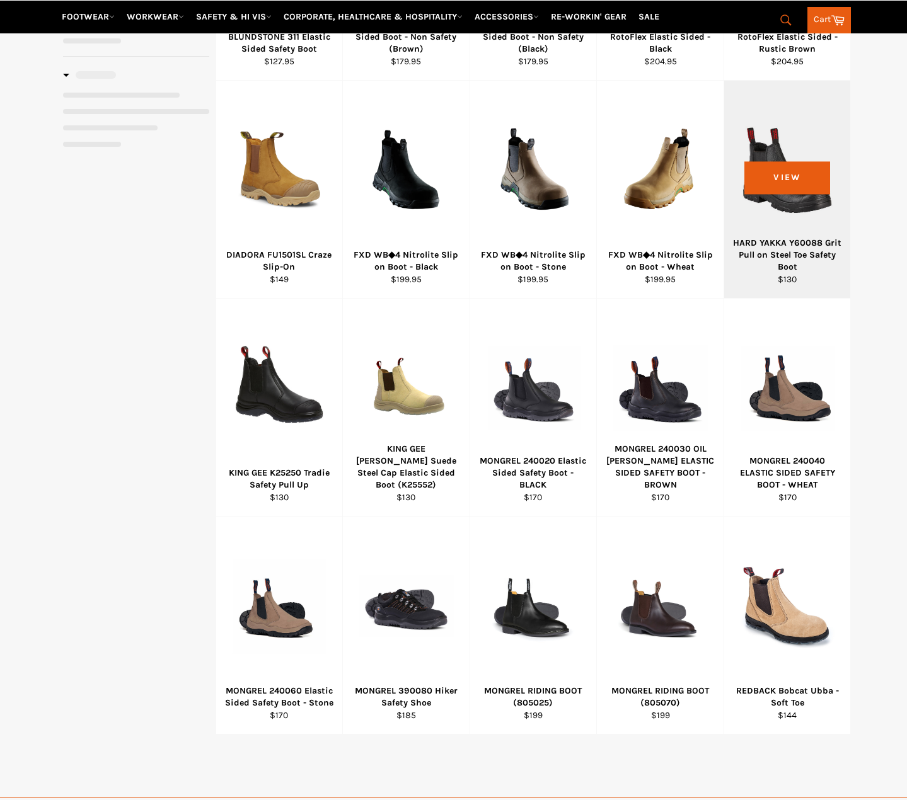
scroll to position [410, 0]
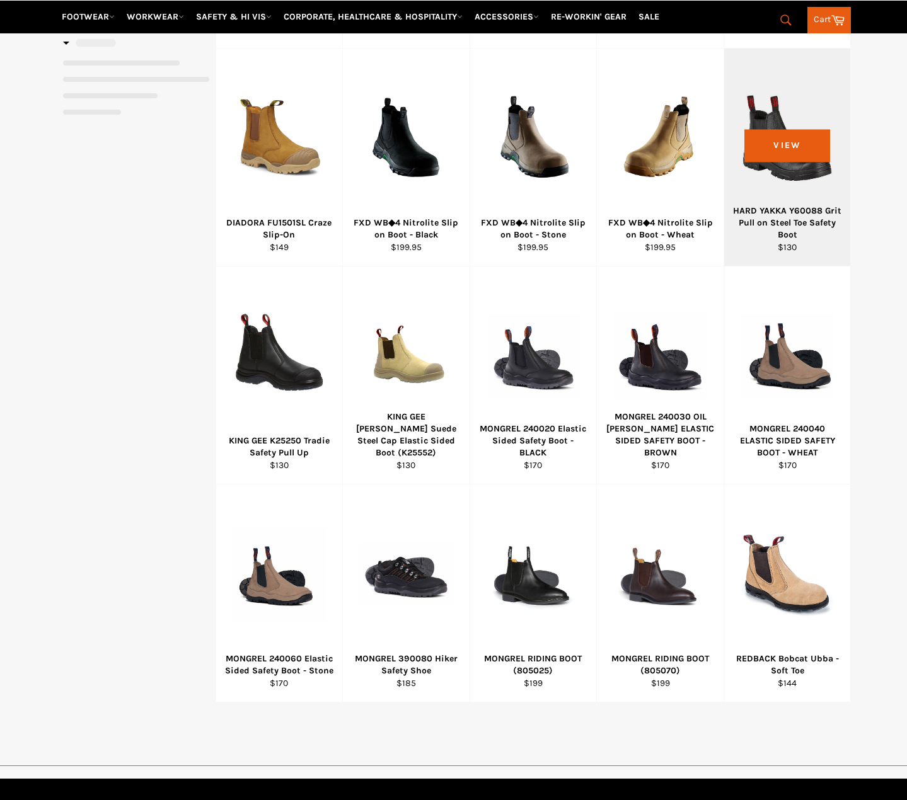
select select "**********"
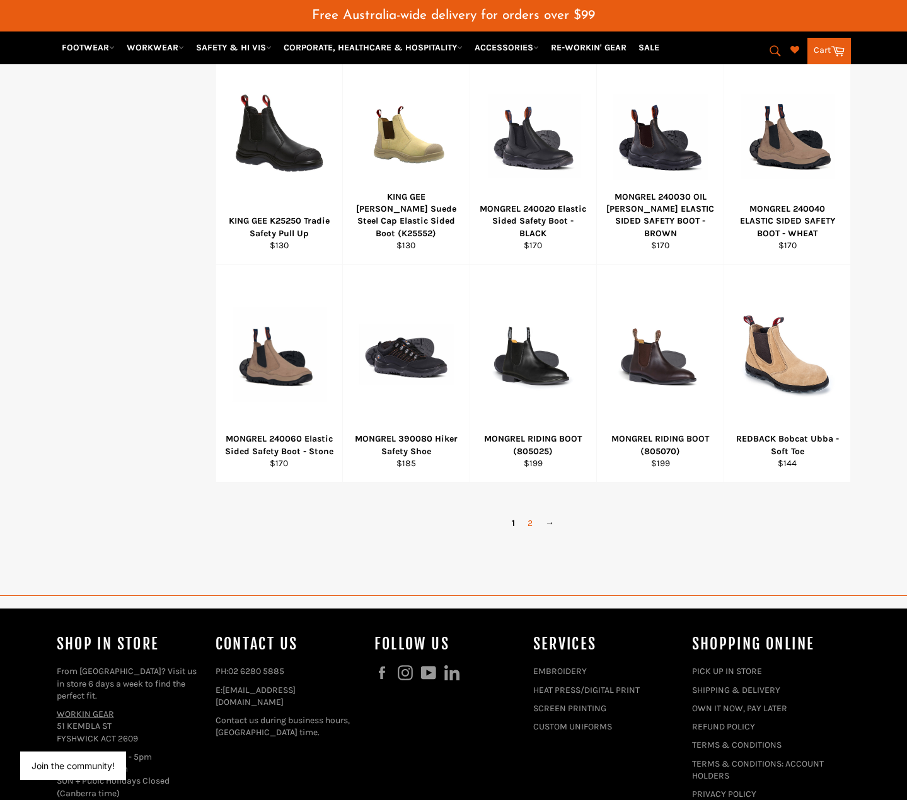
click at [530, 529] on link "2" at bounding box center [530, 523] width 18 height 18
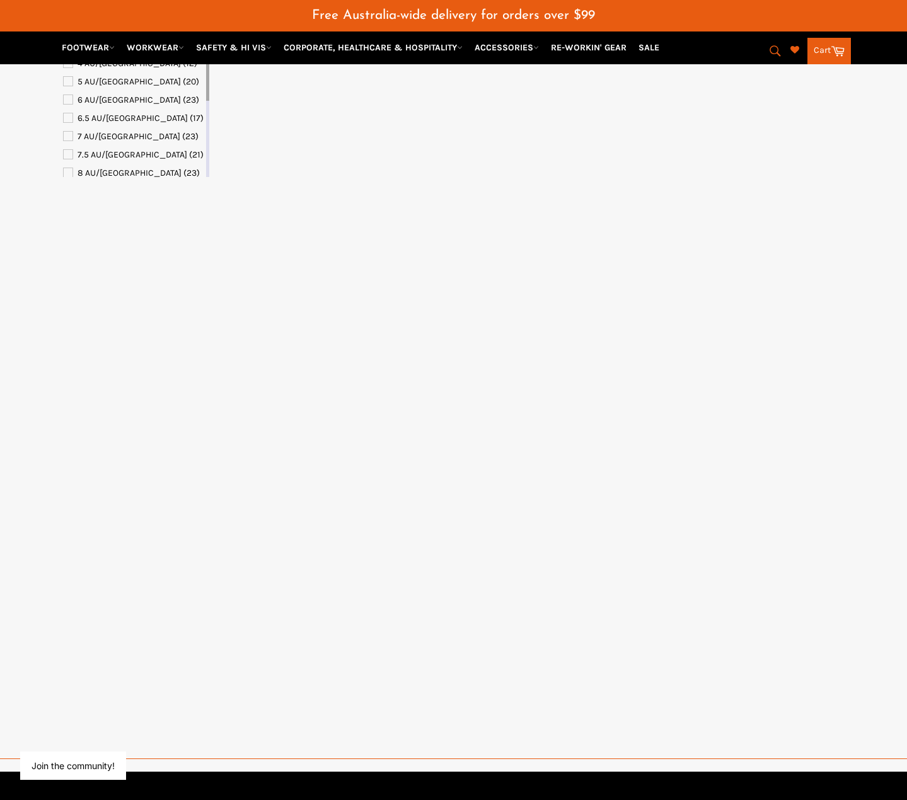
select select "**********"
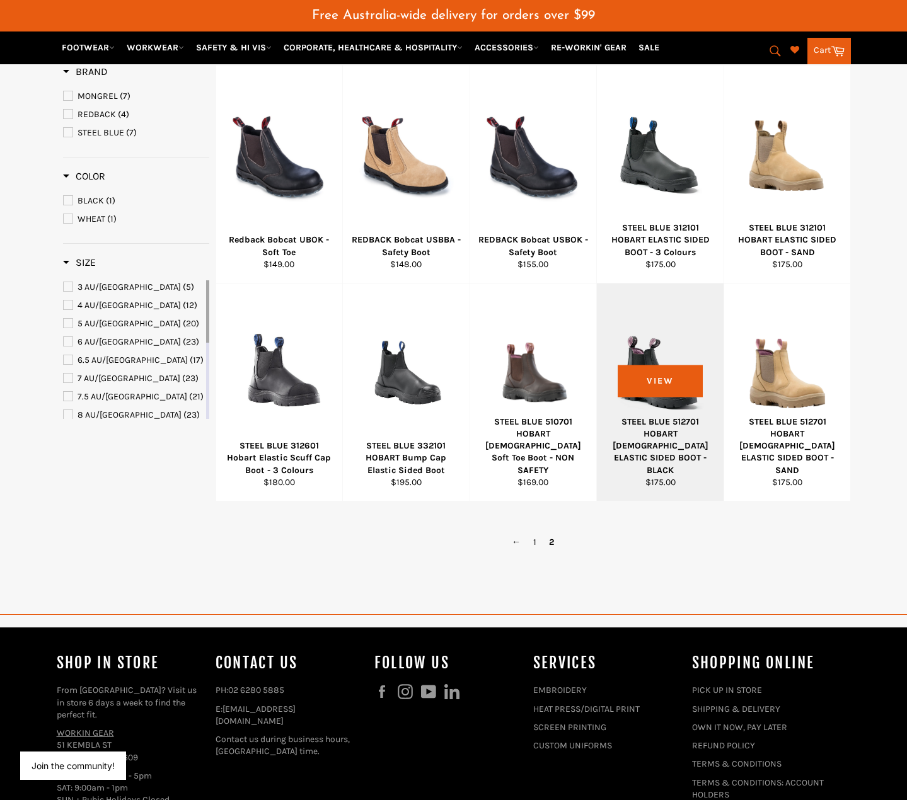
scroll to position [178, 0]
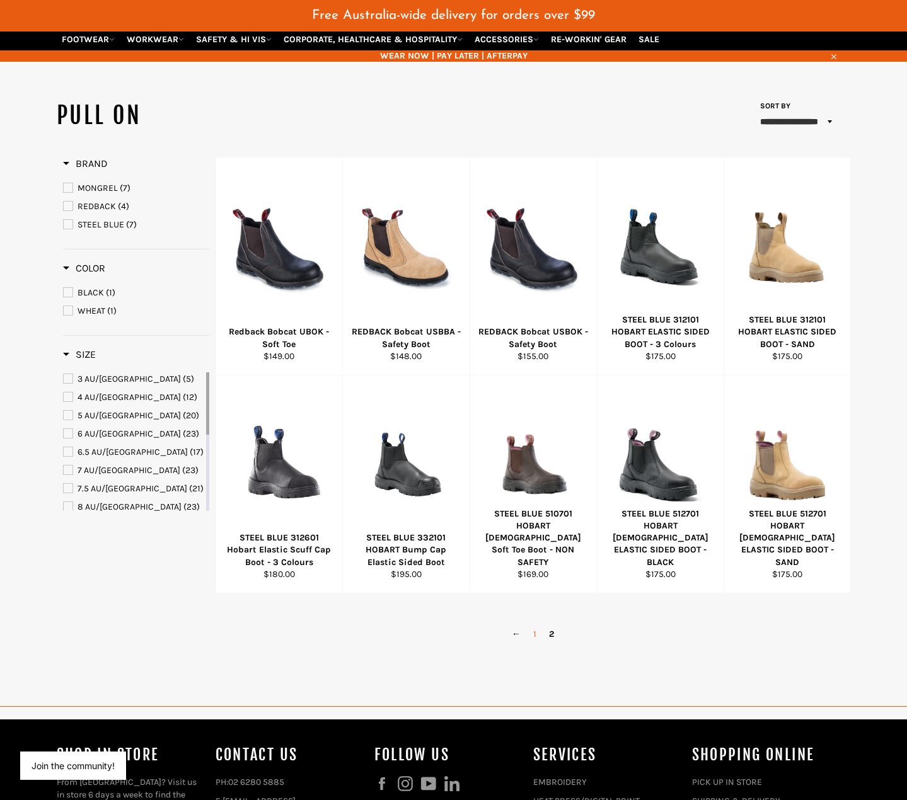
click at [531, 631] on link "1" at bounding box center [535, 634] width 16 height 18
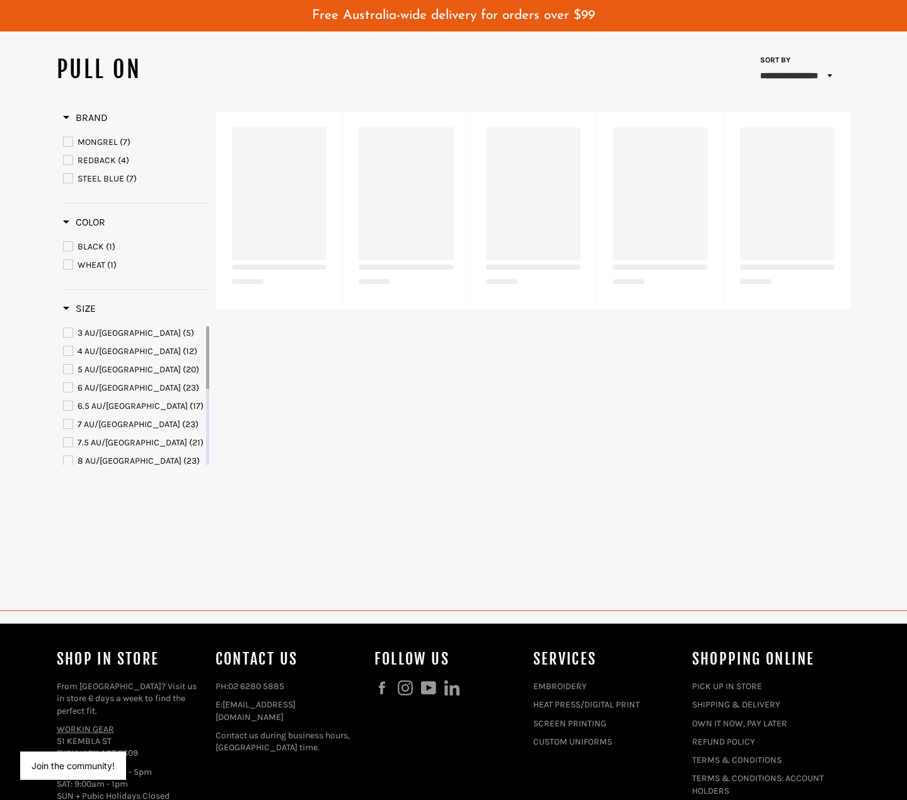
select select "**********"
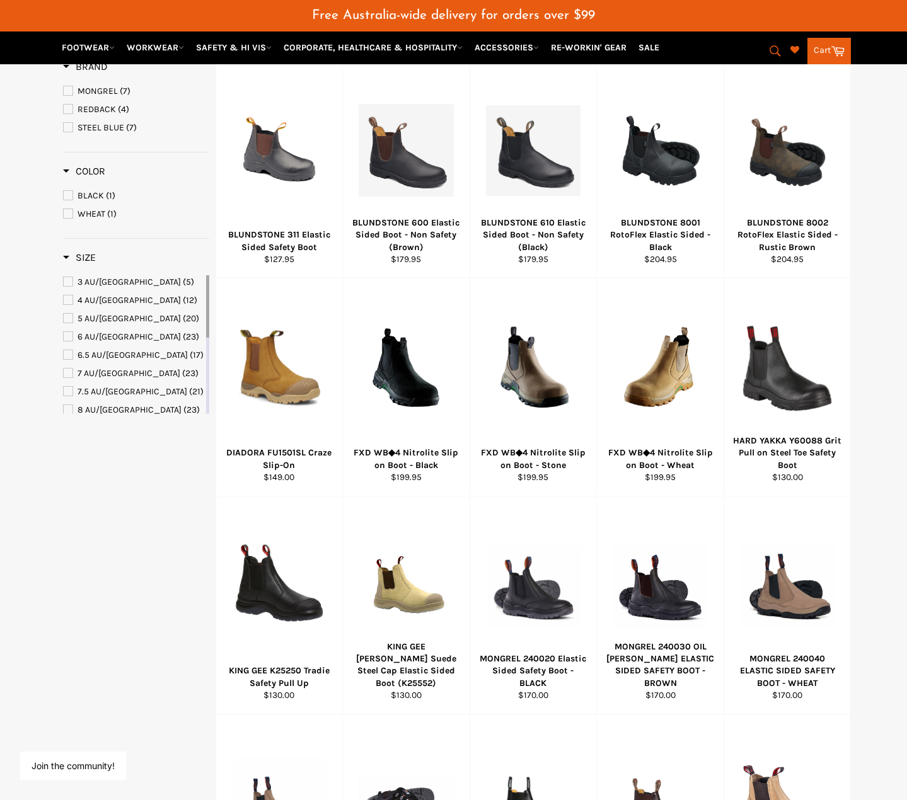
scroll to position [493, 0]
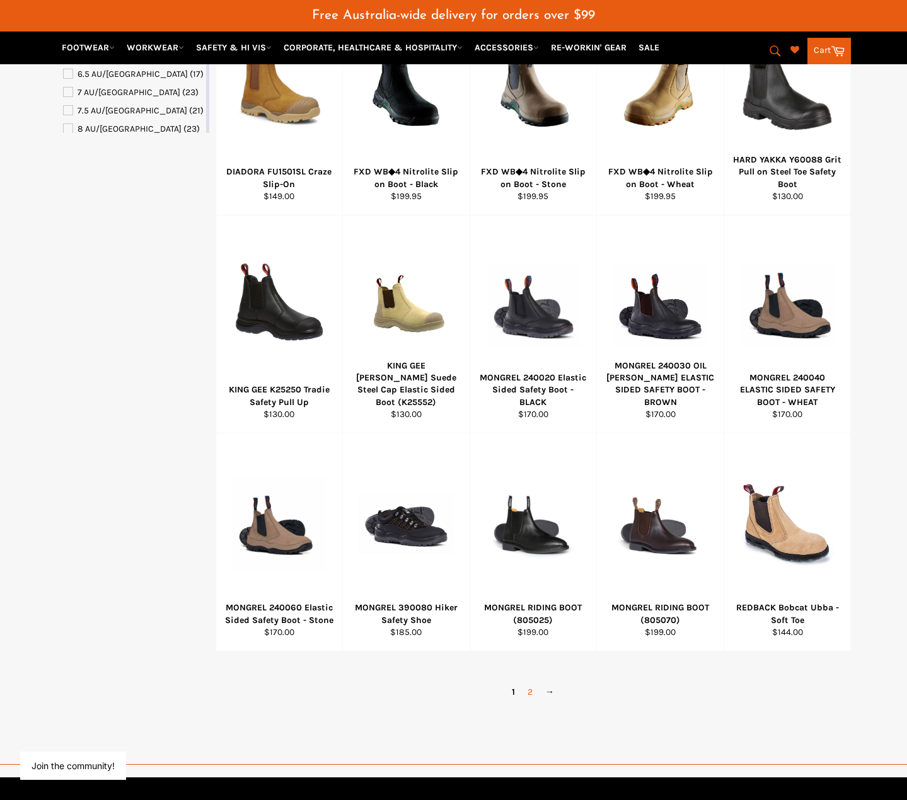
click at [529, 695] on link "2" at bounding box center [530, 692] width 18 height 18
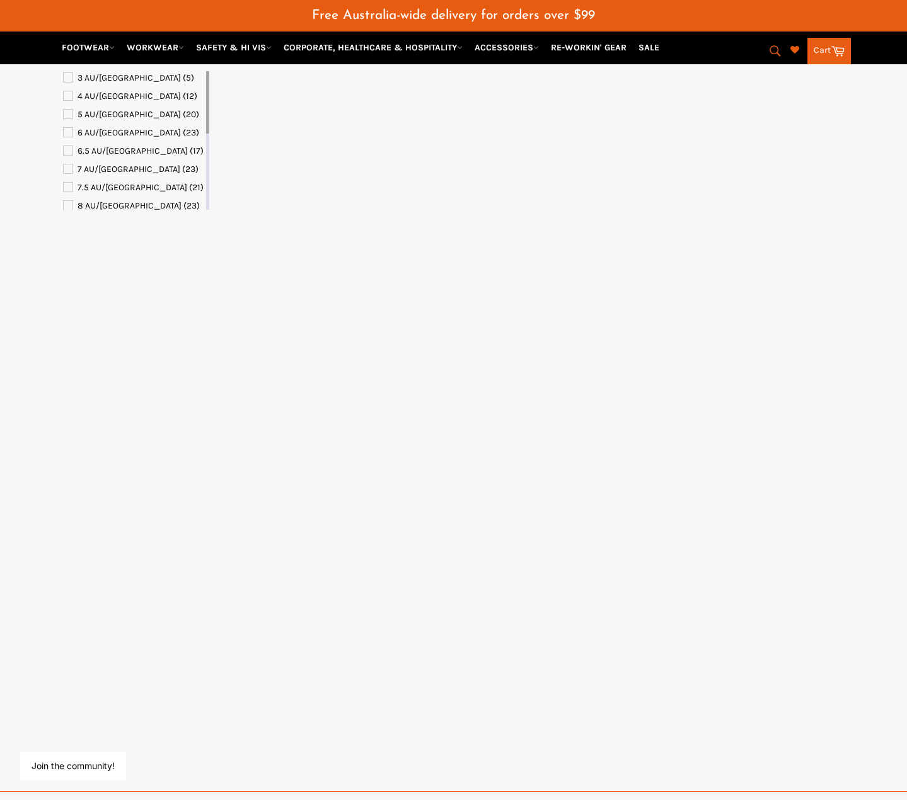
select select "**********"
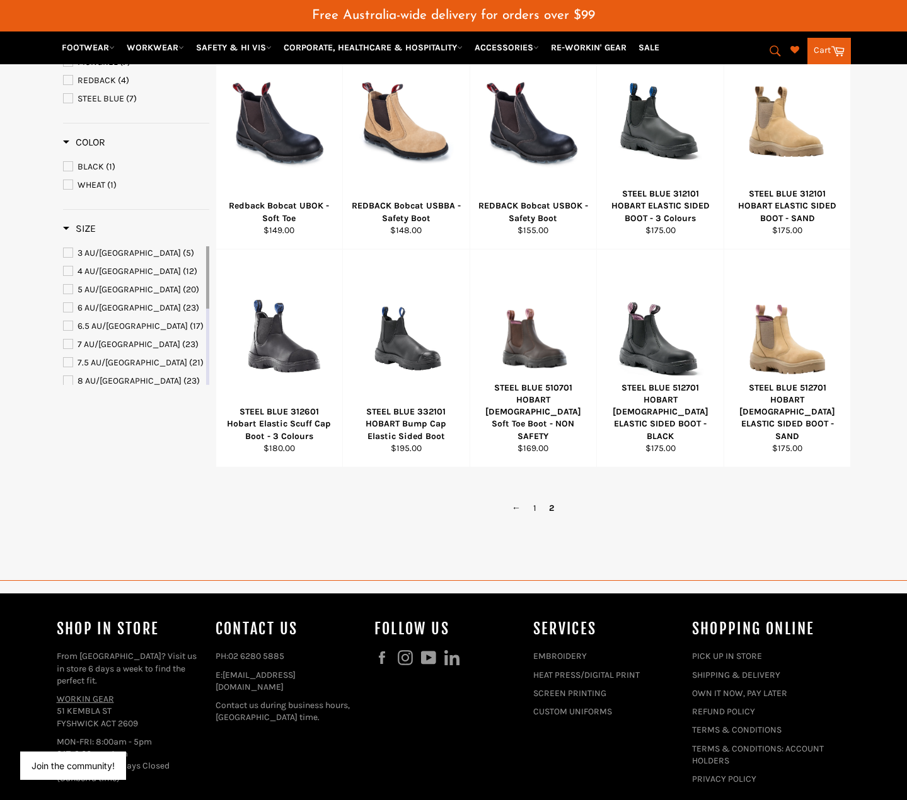
scroll to position [178, 0]
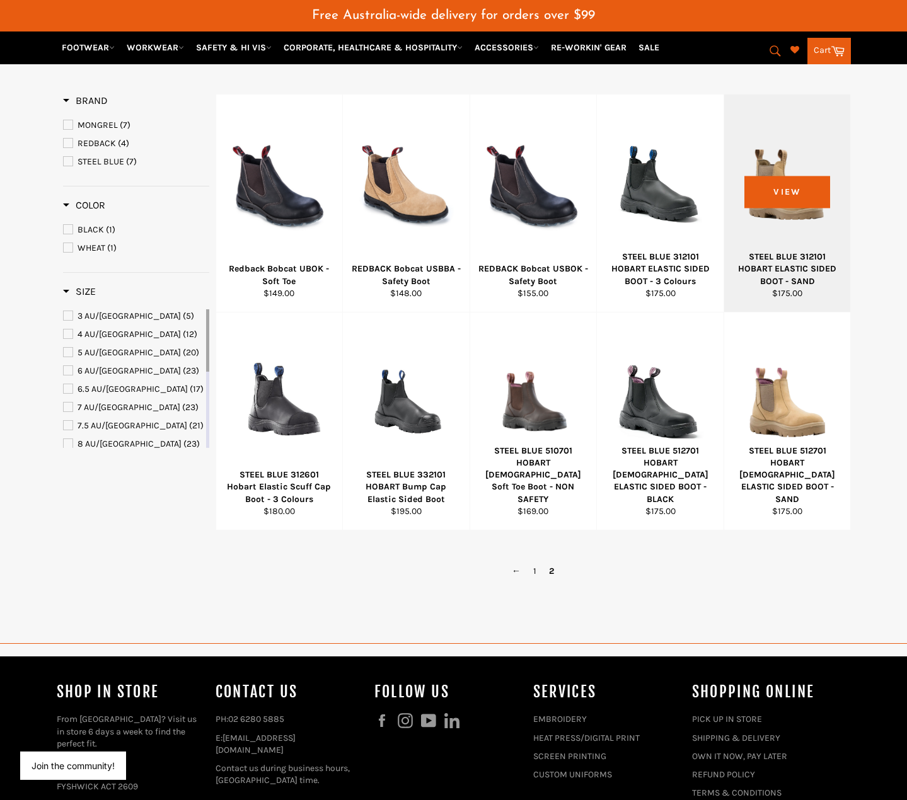
click at [811, 279] on div "STEEL BLUE 312101 HOBART ELASTIC SIDED BOOT - SAND" at bounding box center [786, 269] width 111 height 37
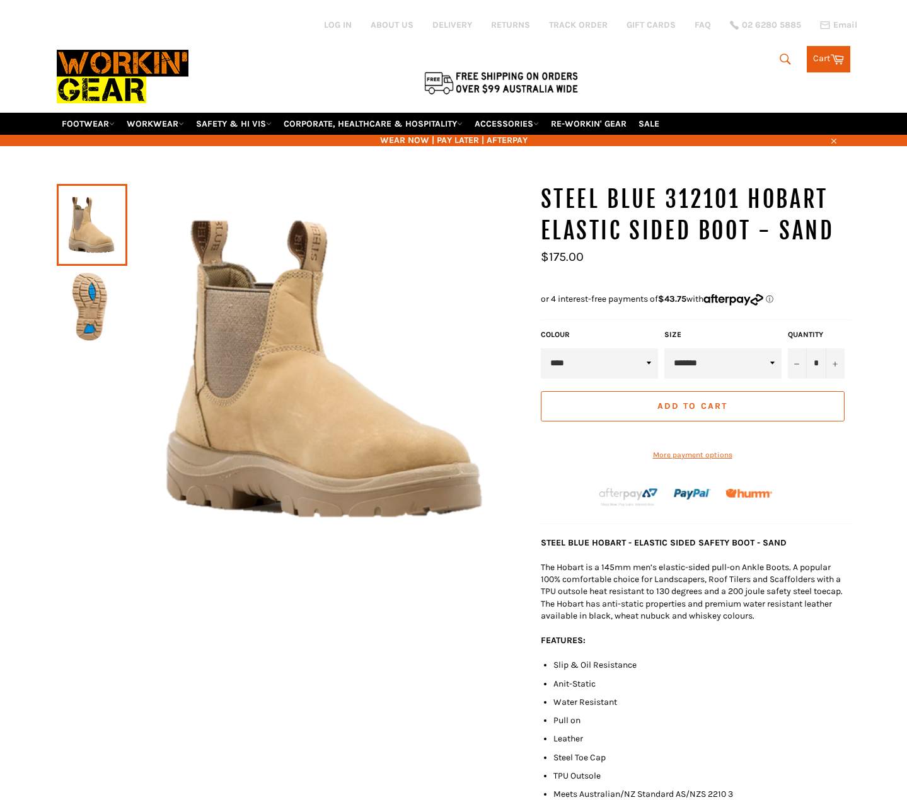
click at [115, 300] on img at bounding box center [92, 306] width 58 height 69
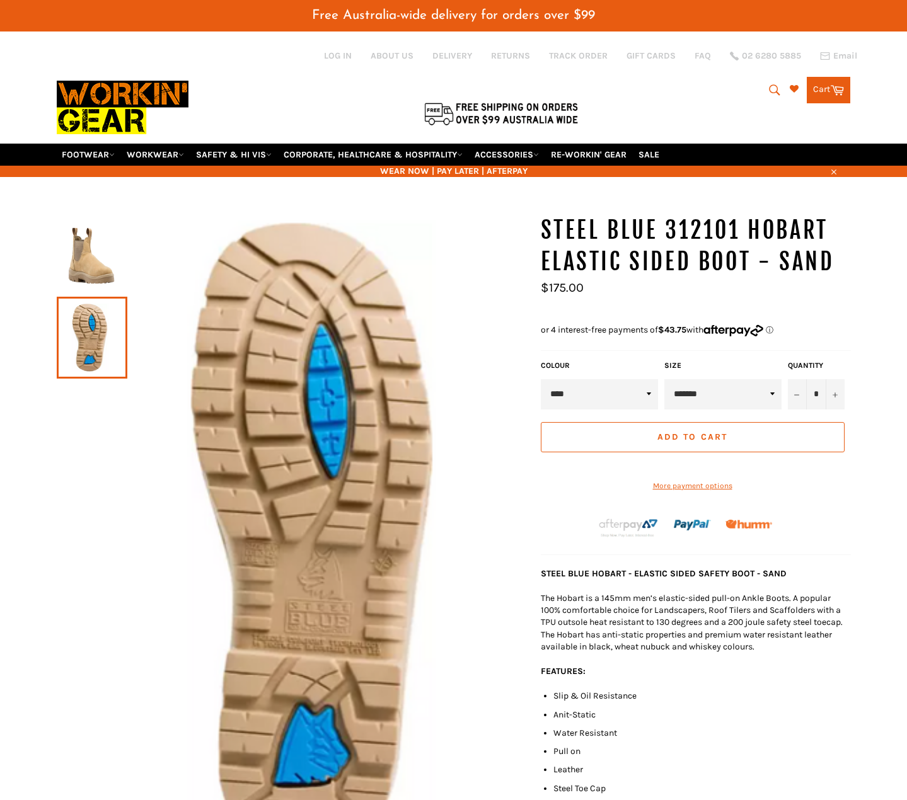
click at [105, 222] on img at bounding box center [92, 255] width 58 height 69
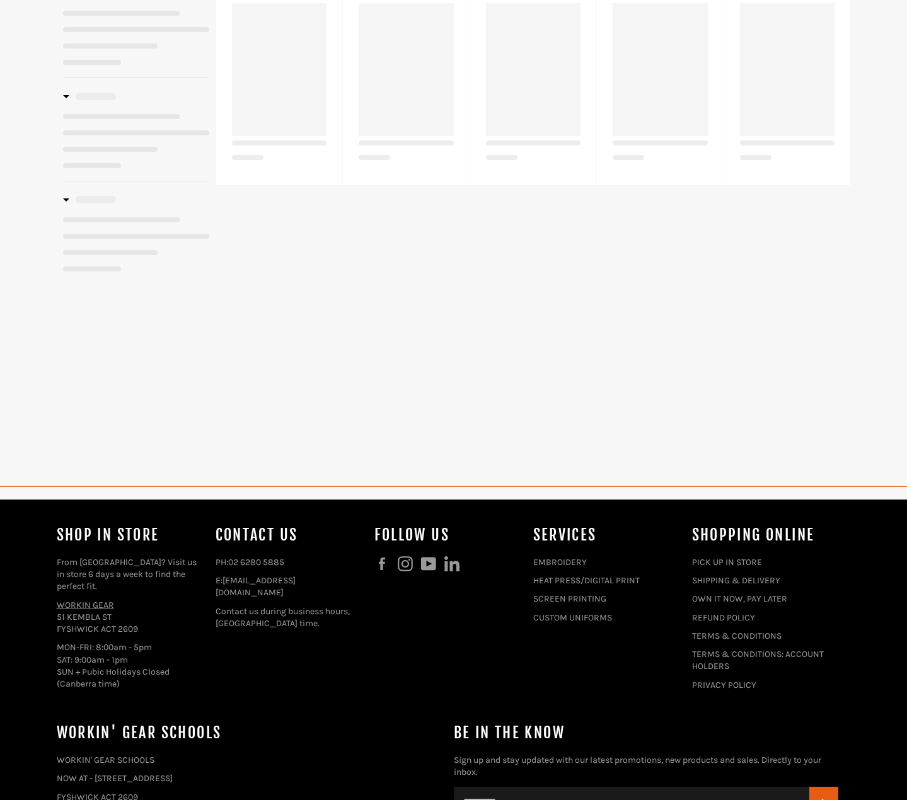
select select "**********"
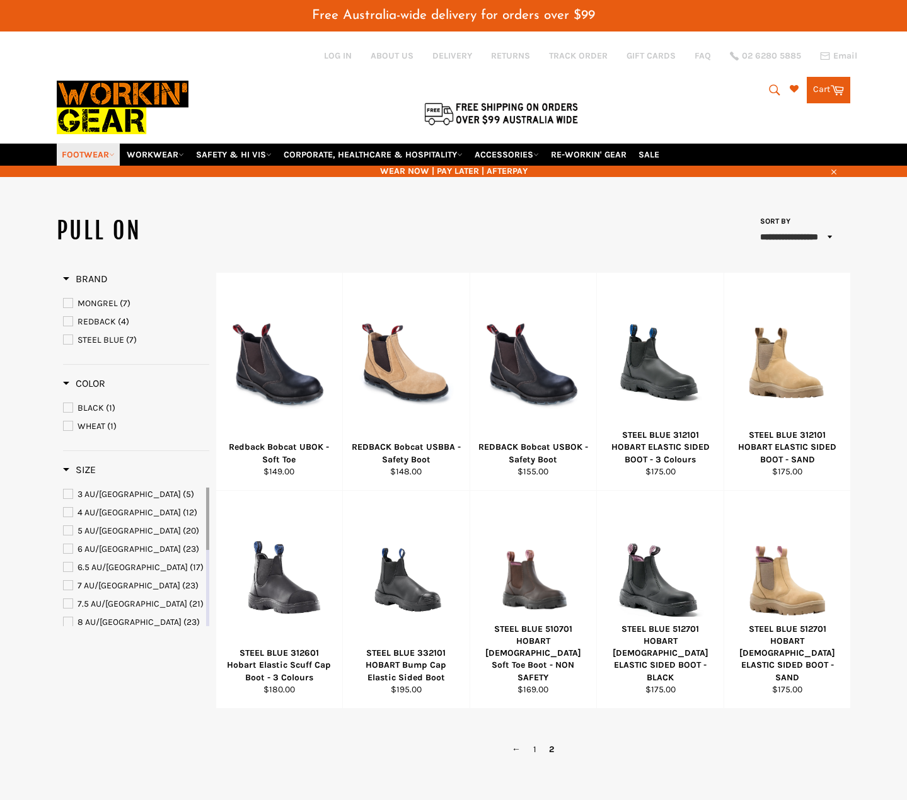
click at [97, 155] on link "FOOTWEAR" at bounding box center [88, 155] width 63 height 22
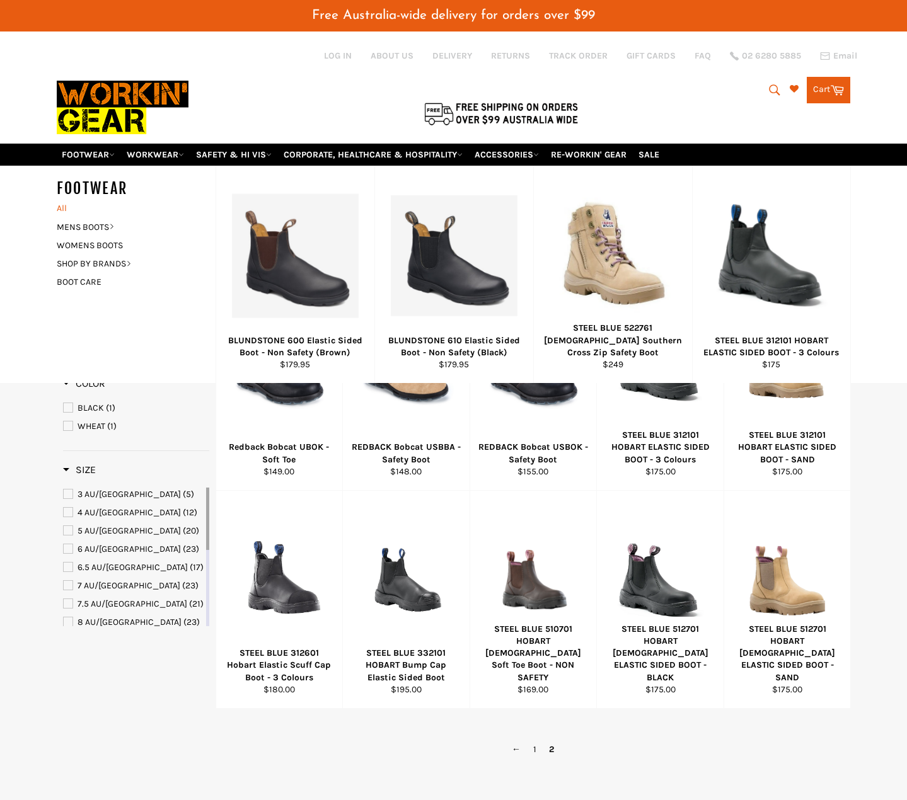
click at [69, 206] on link "All" at bounding box center [132, 208] width 165 height 18
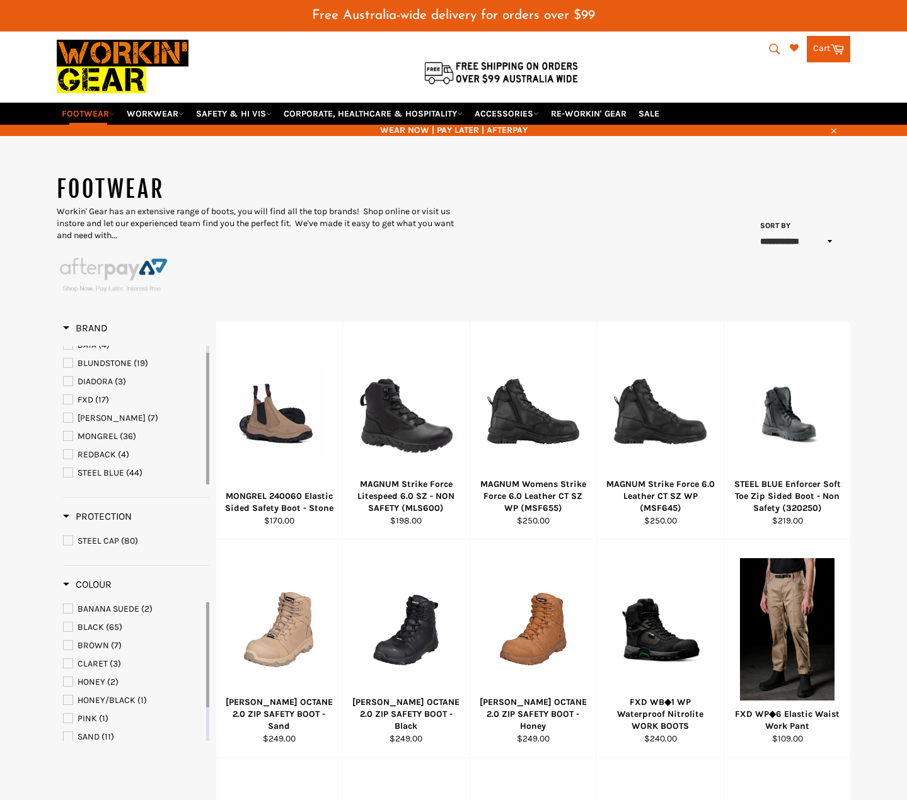
scroll to position [63, 0]
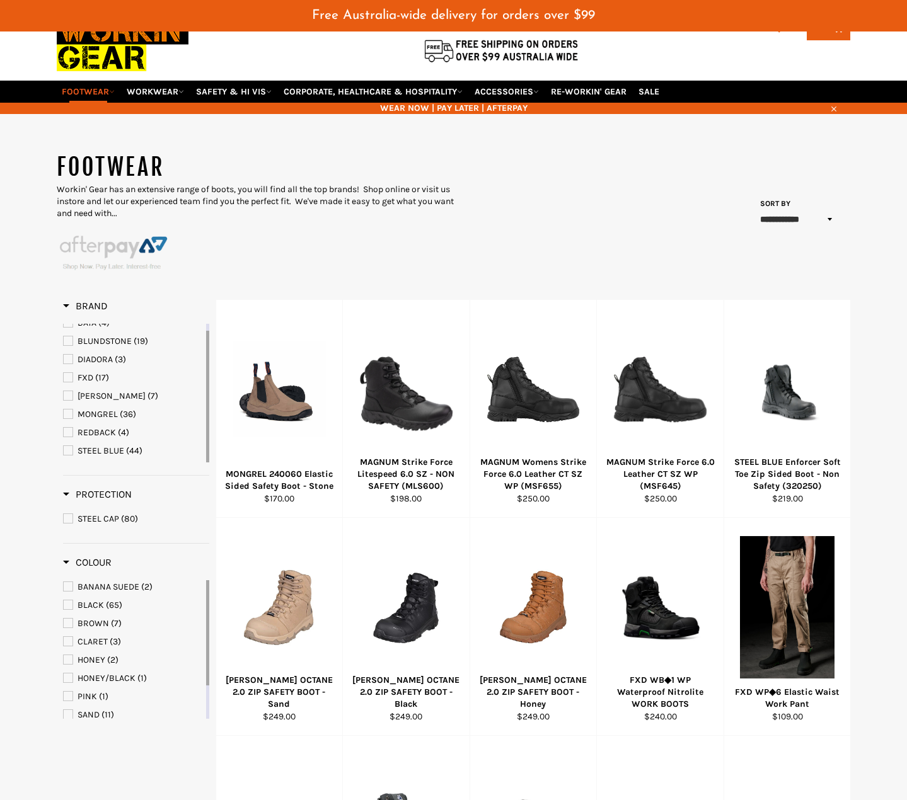
click at [108, 451] on span "STEEL BLUE" at bounding box center [100, 450] width 47 height 11
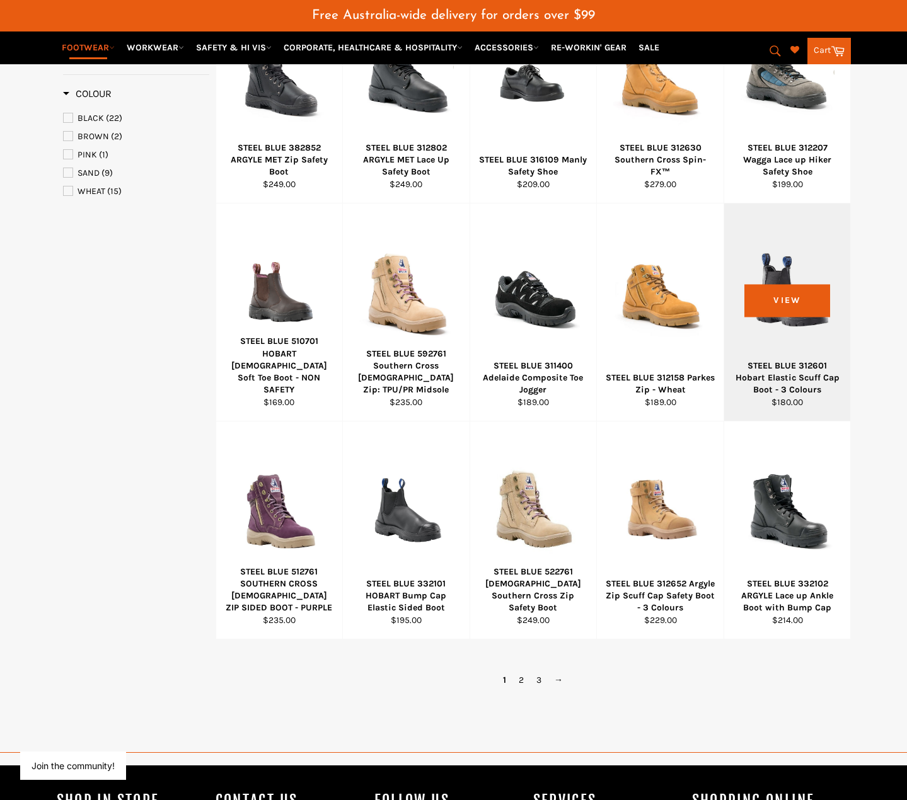
scroll to position [819, 0]
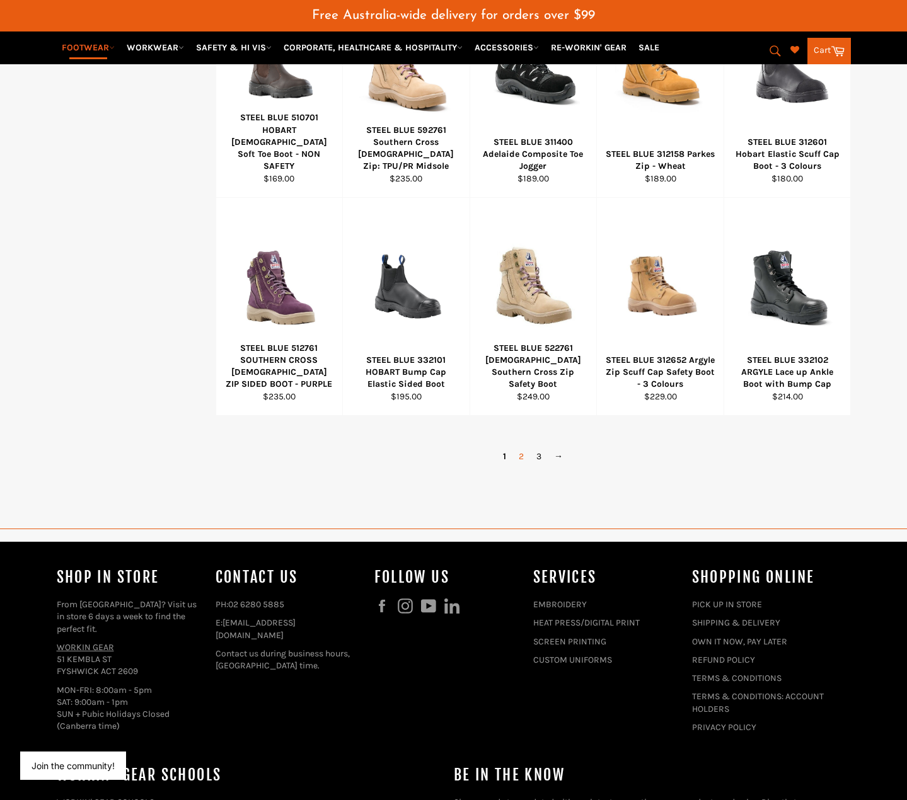
click at [521, 457] on link "2" at bounding box center [521, 456] width 18 height 18
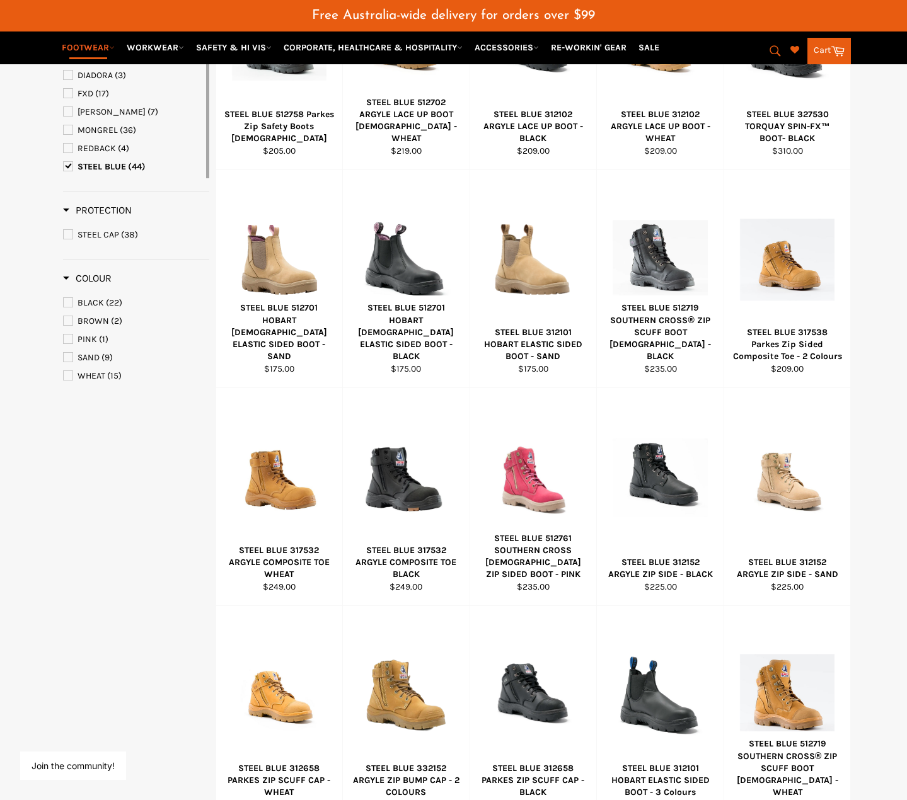
scroll to position [709, 0]
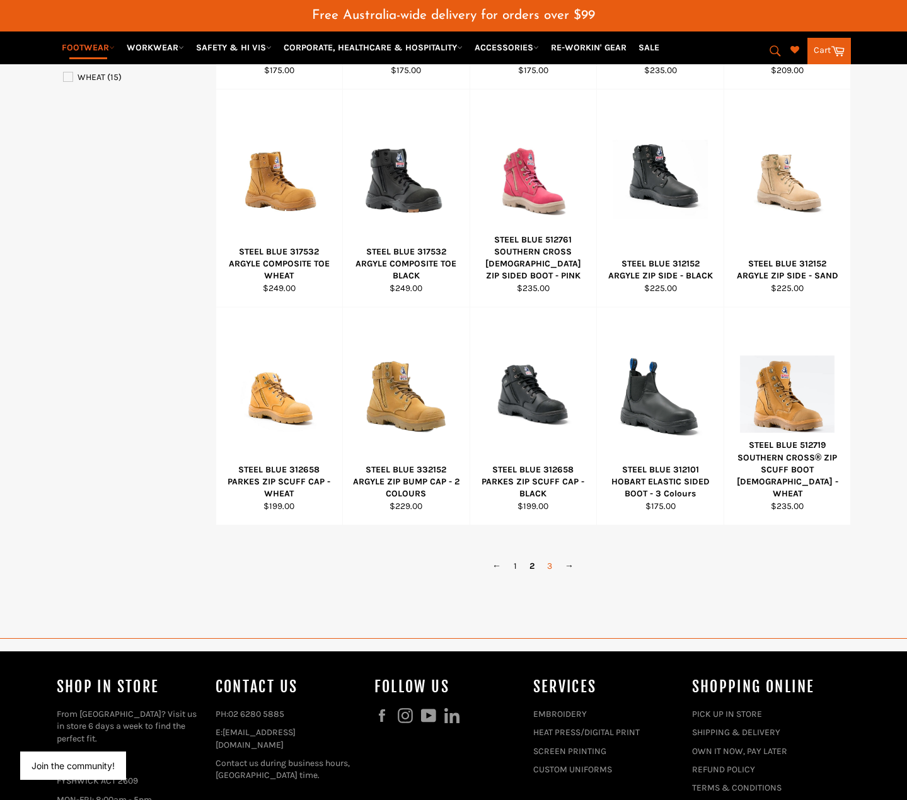
click at [546, 563] on link "3" at bounding box center [550, 566] width 18 height 18
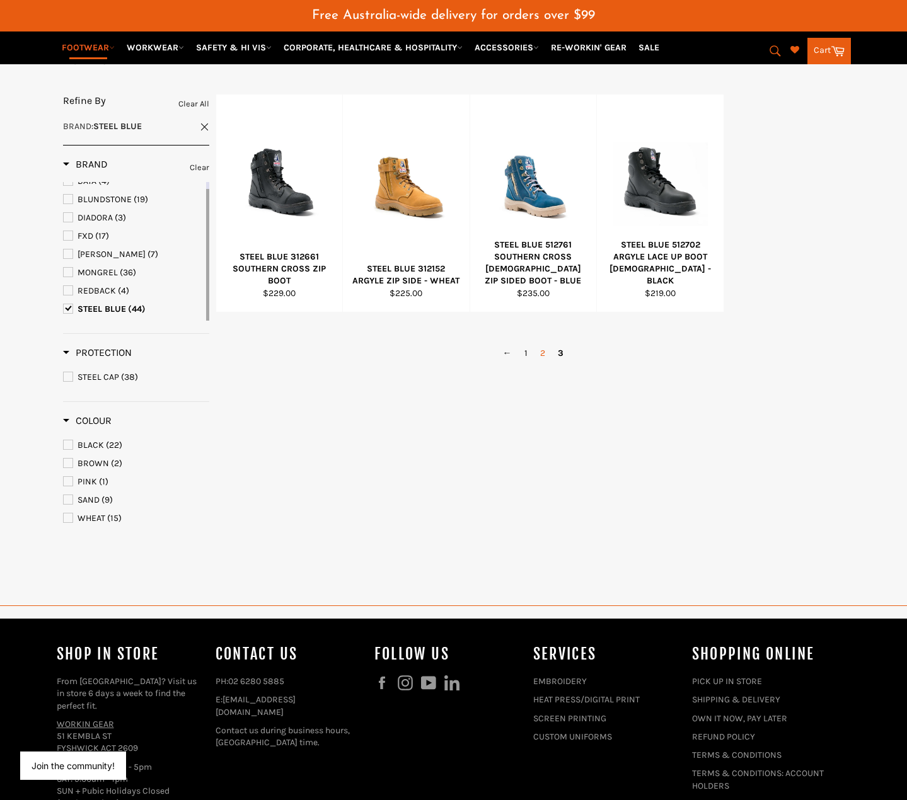
click at [542, 351] on link "2" at bounding box center [543, 353] width 18 height 18
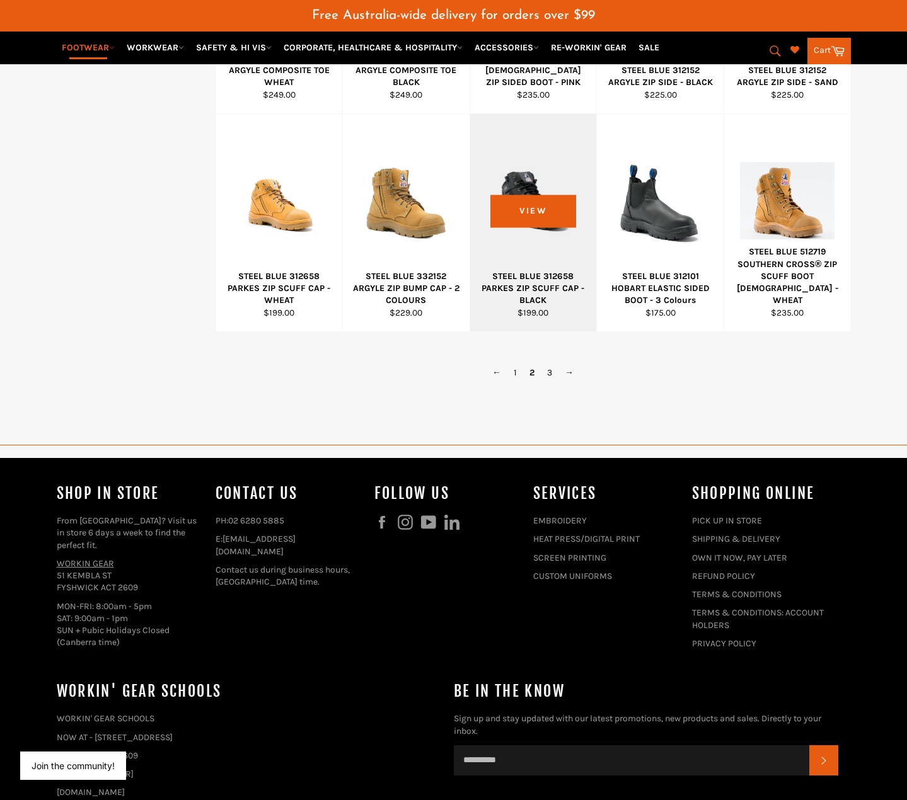
scroll to position [874, 0]
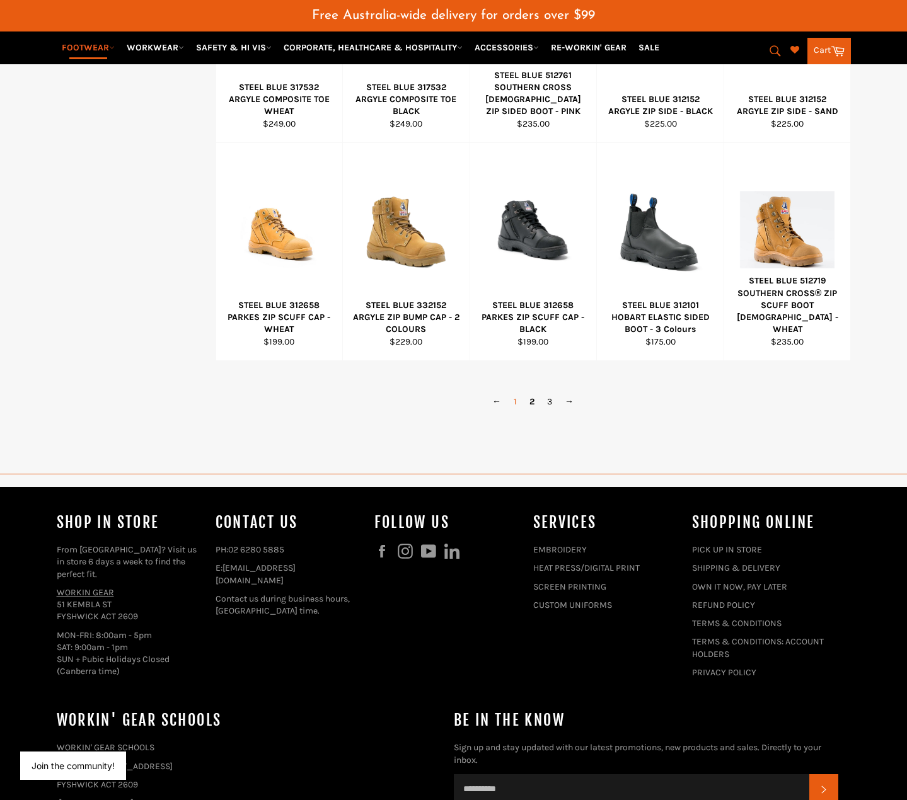
click at [518, 400] on link "1" at bounding box center [515, 401] width 16 height 18
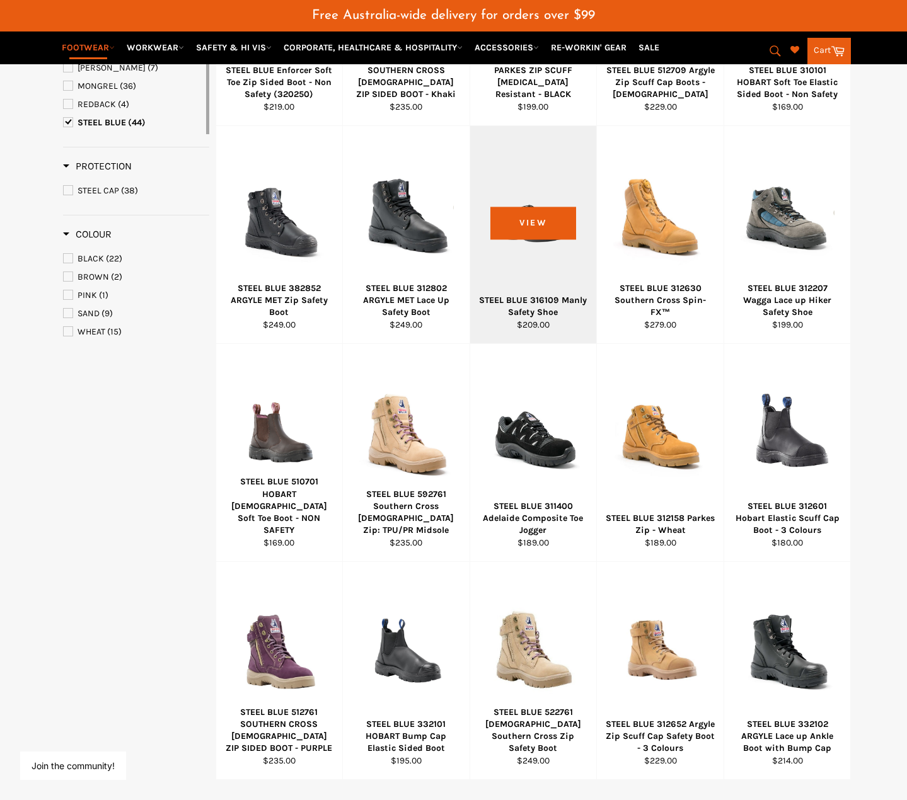
scroll to position [268, 0]
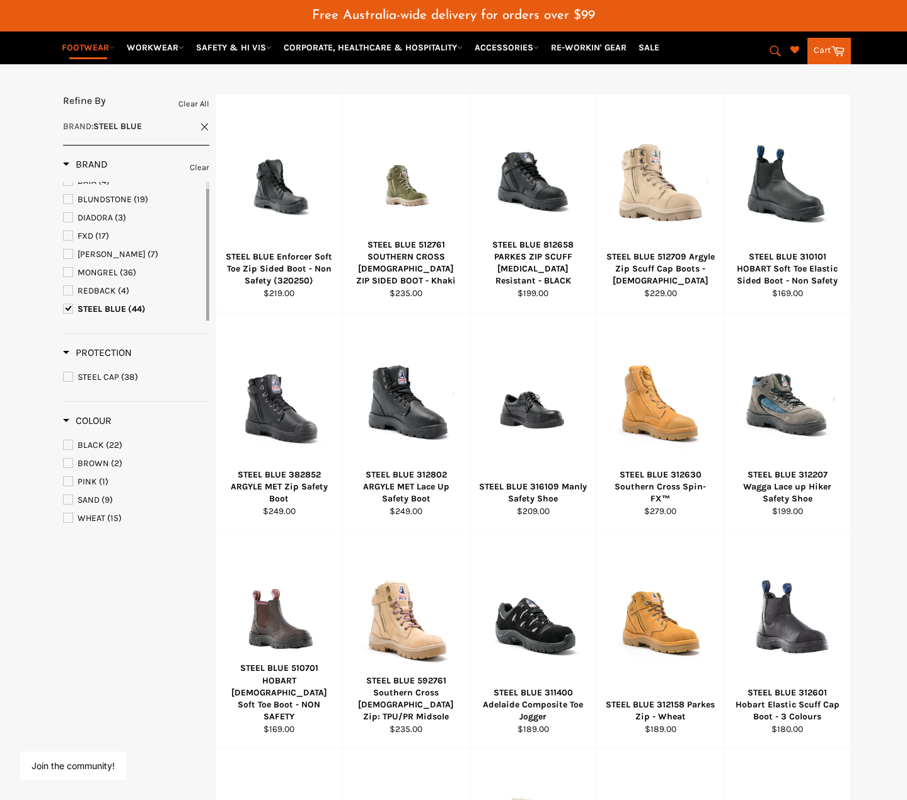
click at [91, 302] on link "STEEL BLUE (44)" at bounding box center [133, 309] width 140 height 14
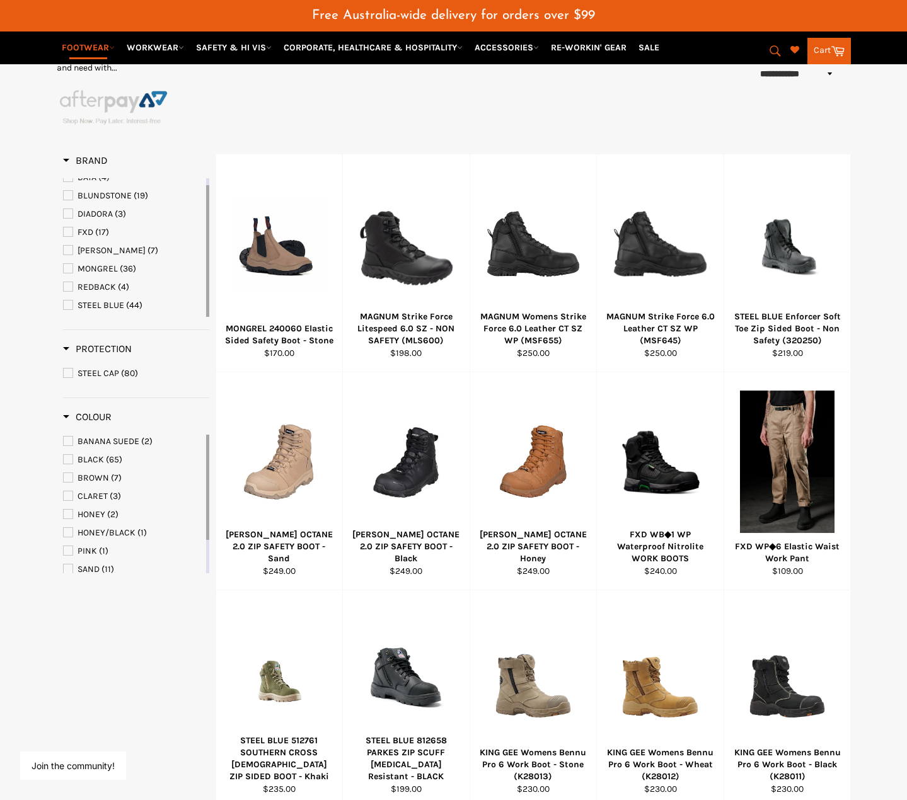
scroll to position [205, 0]
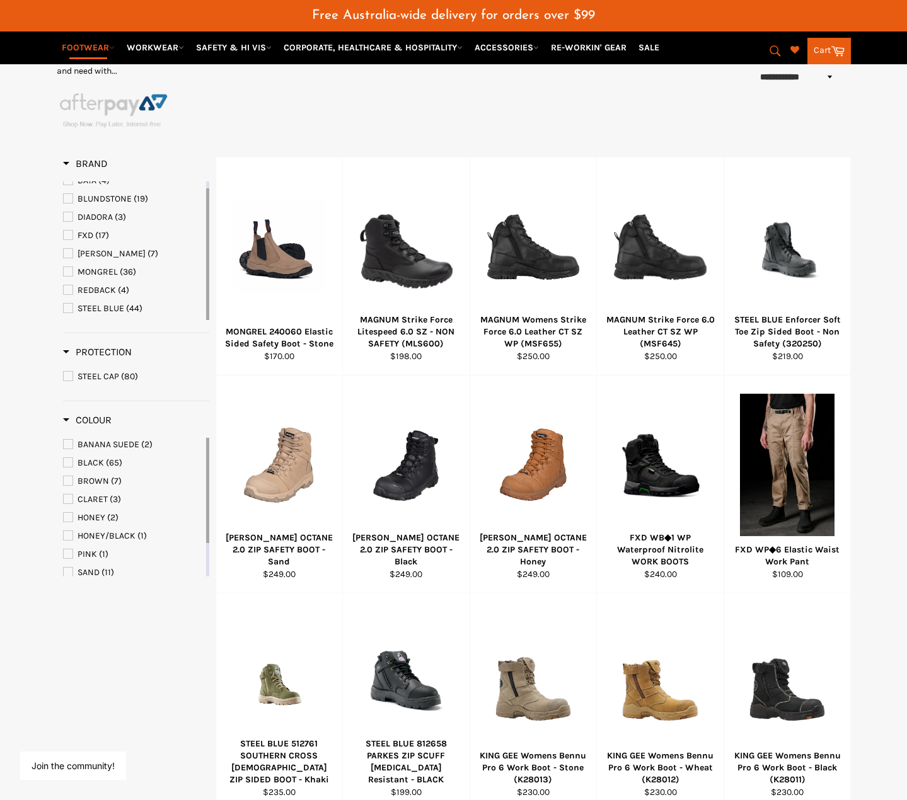
click at [112, 196] on span "BLUNDSTONE" at bounding box center [104, 198] width 54 height 11
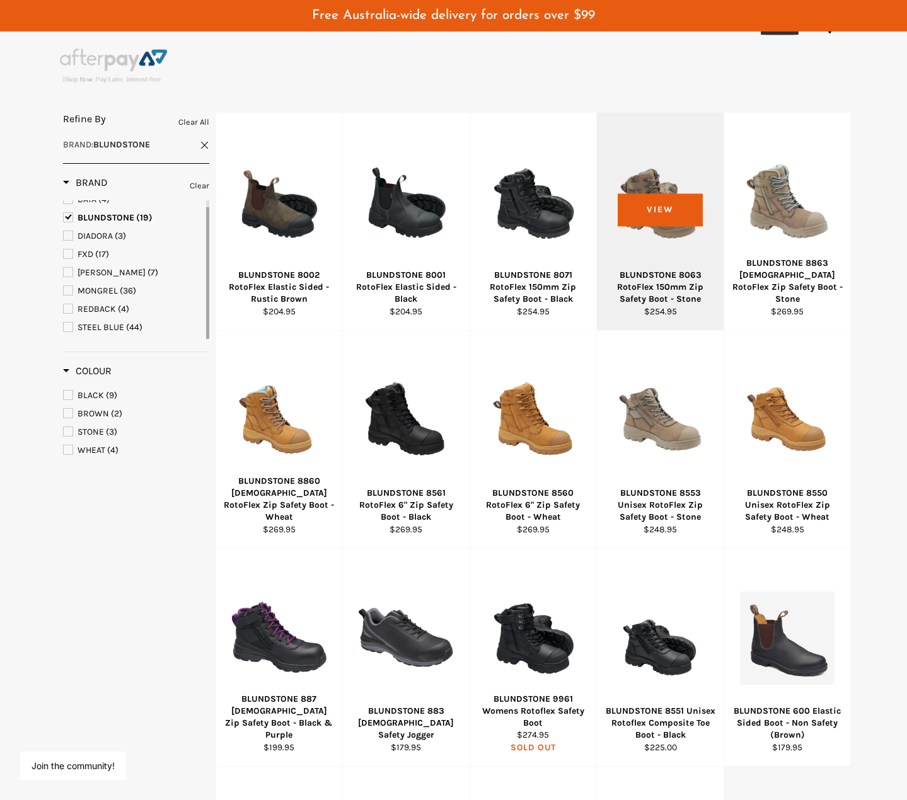
scroll to position [79, 0]
